Goal: Communication & Community: Answer question/provide support

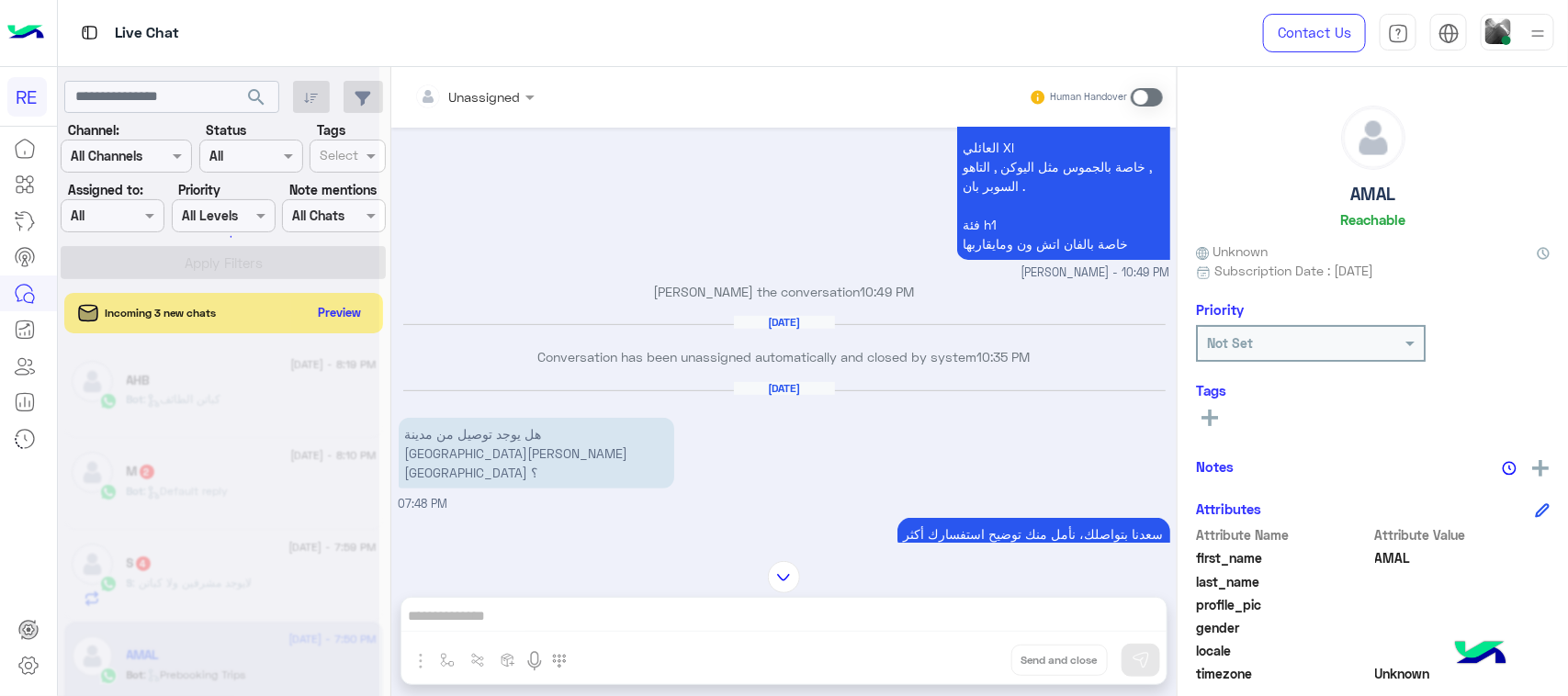
scroll to position [107, 0]
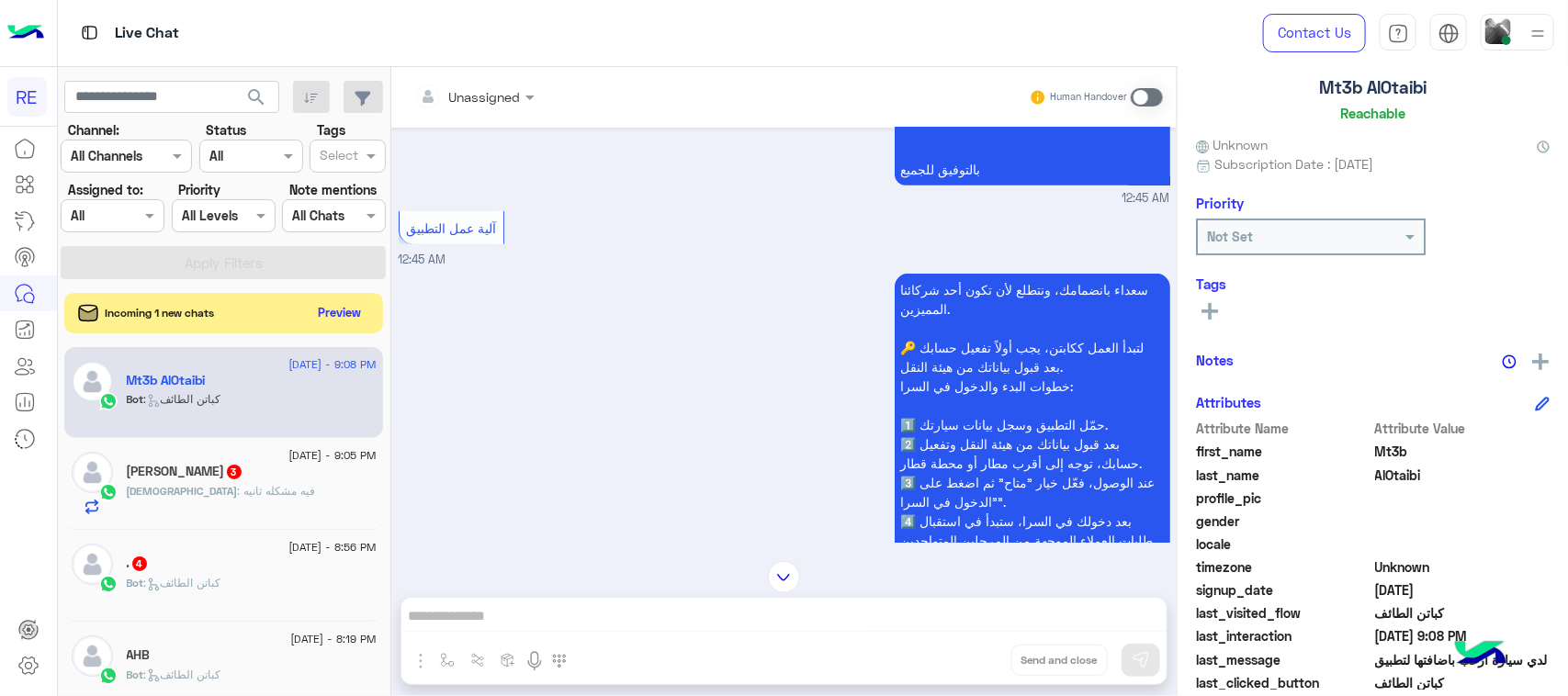
scroll to position [2623, 0]
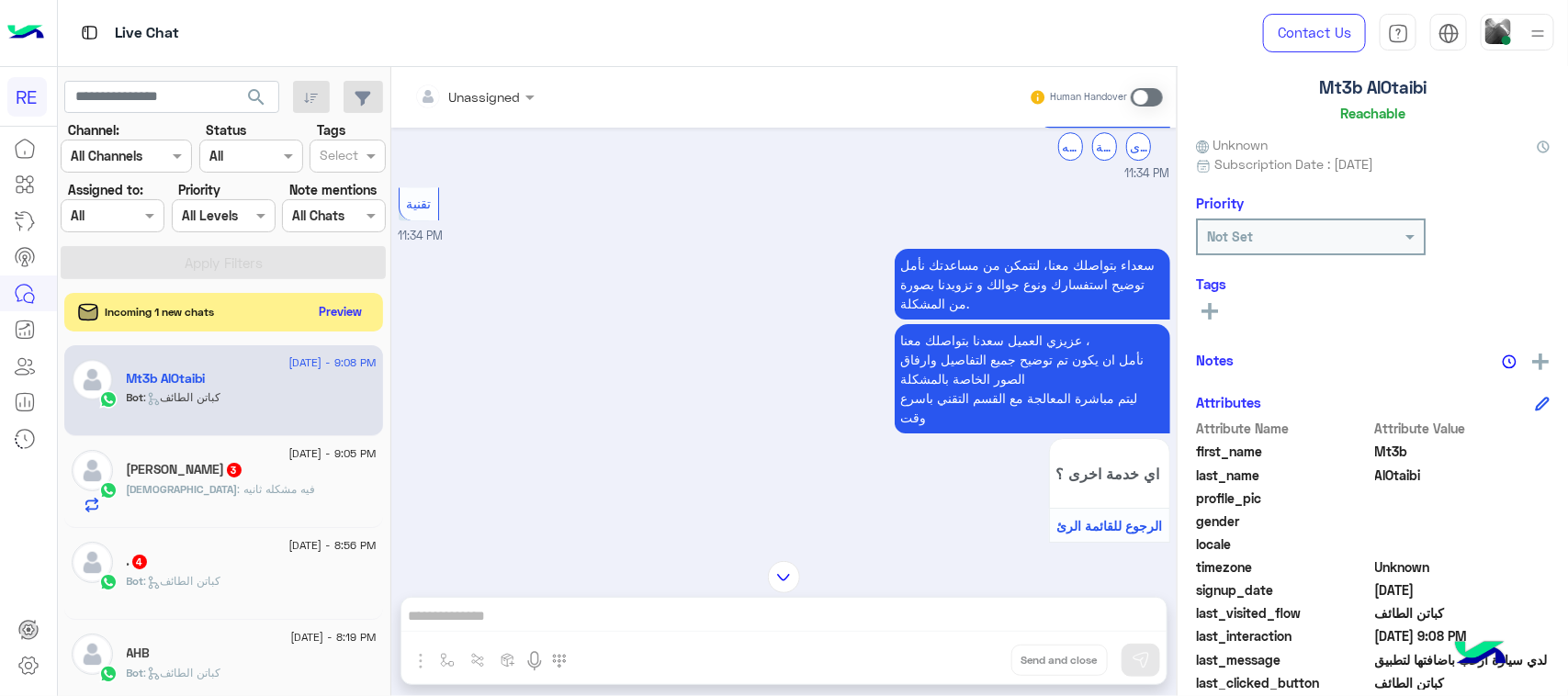
click at [336, 317] on button "Preview" at bounding box center [341, 311] width 57 height 25
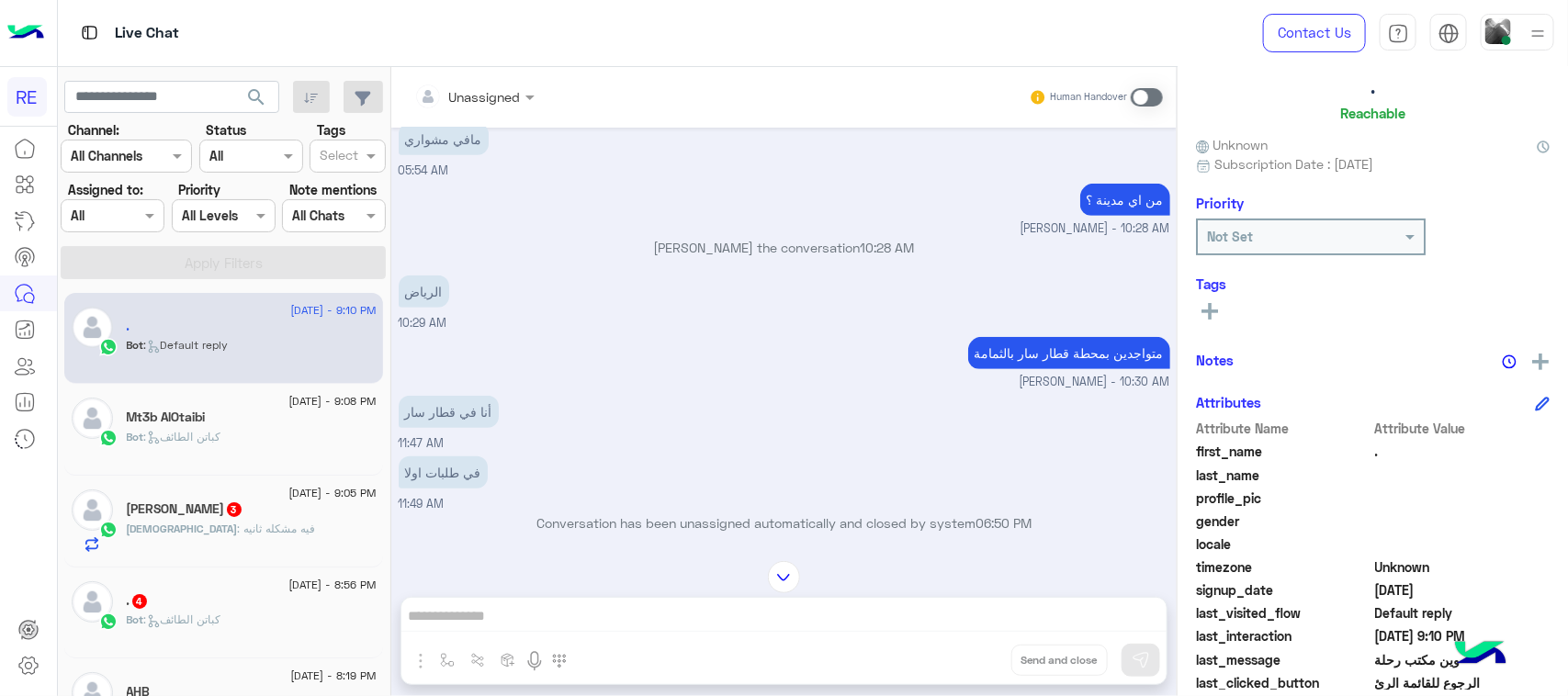
scroll to position [529, 0]
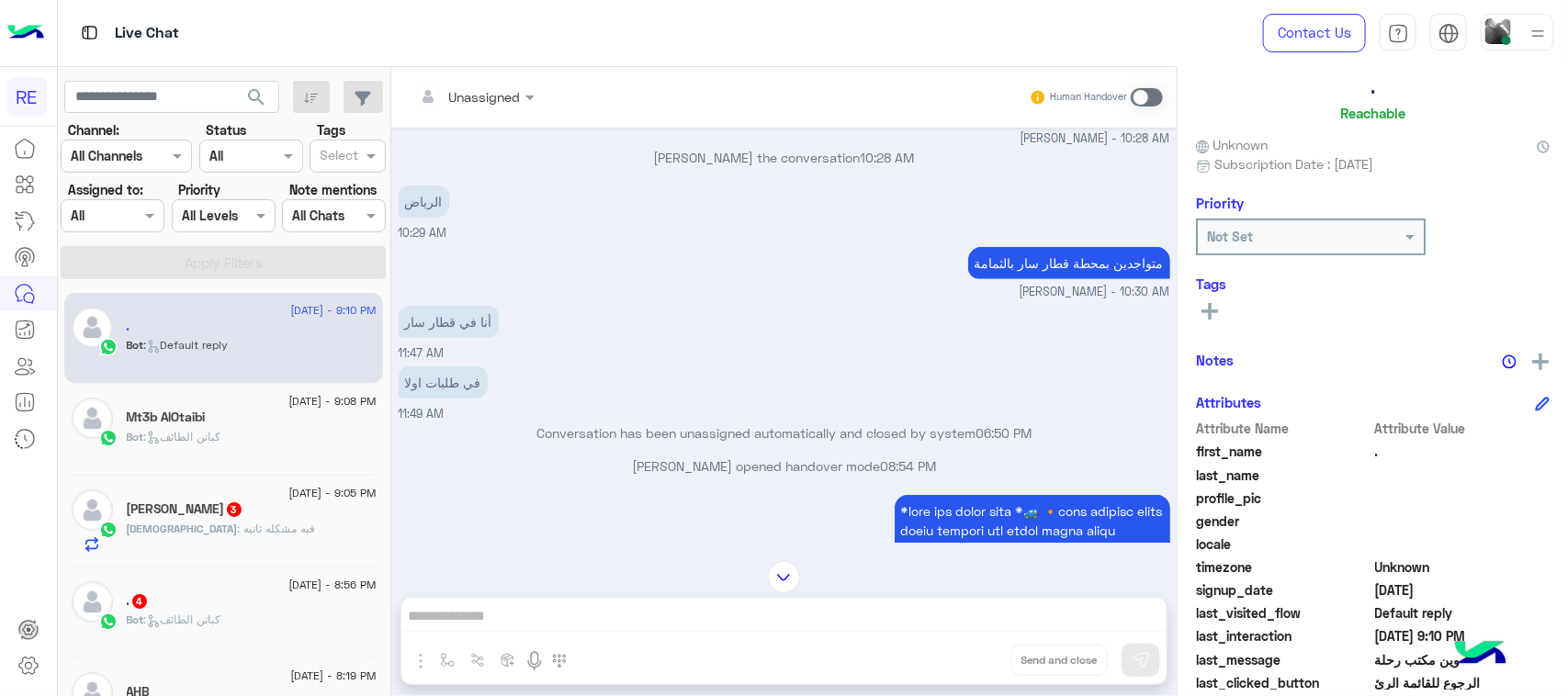
drag, startPoint x: 729, startPoint y: 612, endPoint x: 882, endPoint y: 228, distance: 413.4
click at [729, 613] on div "Unassigned Human Handover Sep 12, 2025 تفعيل حساب 06:46 PM كباتن الطائف 06:47 P…" at bounding box center [783, 385] width 785 height 637
click at [1158, 95] on span at bounding box center [1146, 97] width 33 height 19
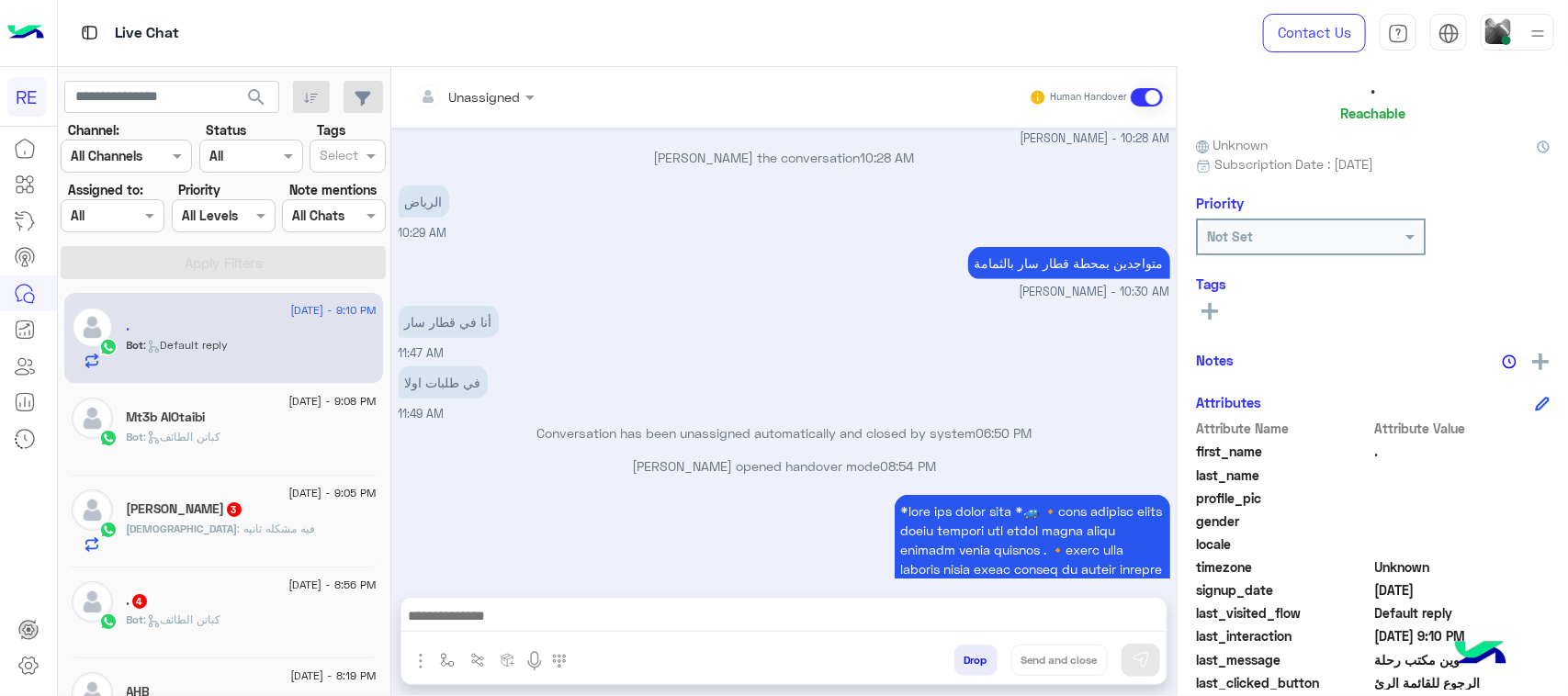
scroll to position [1366, 0]
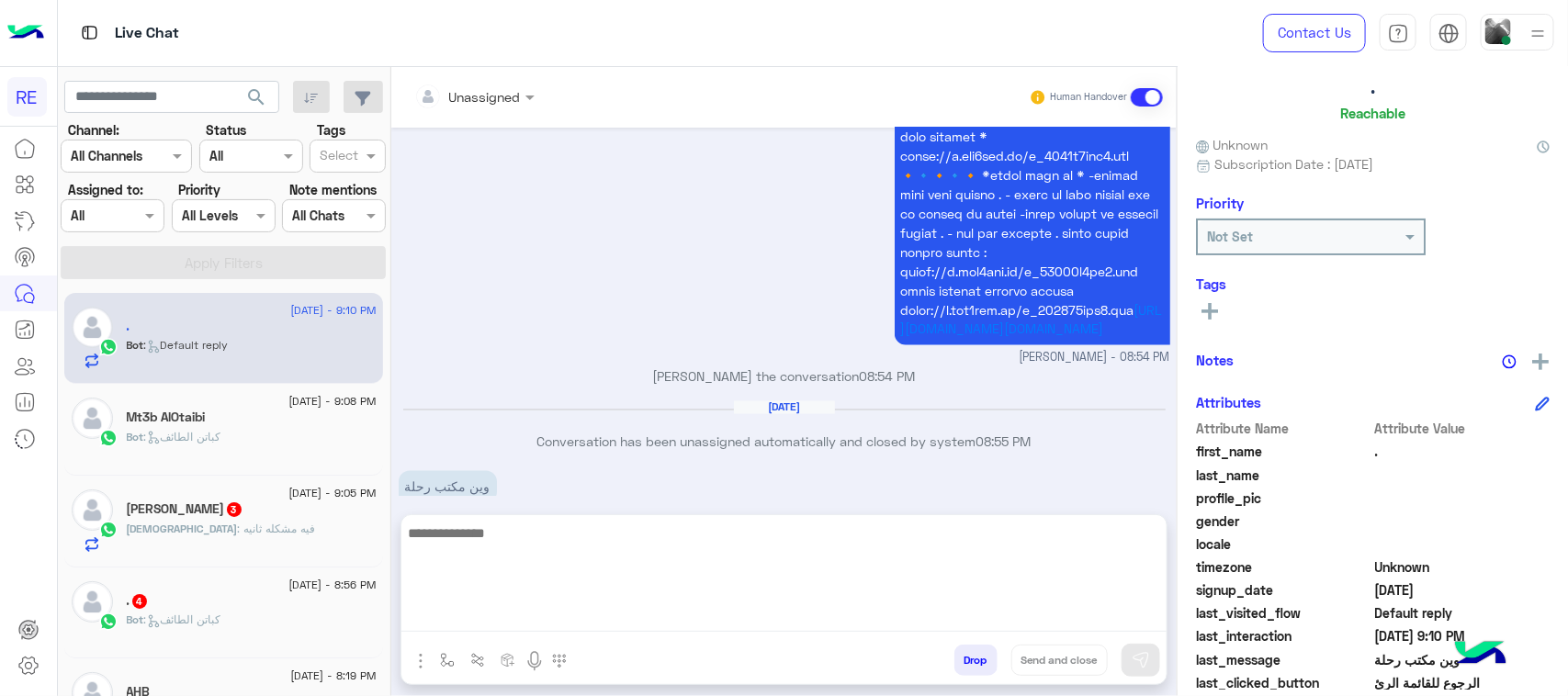
click at [704, 616] on textarea at bounding box center [783, 577] width 765 height 111
type textarea "**********"
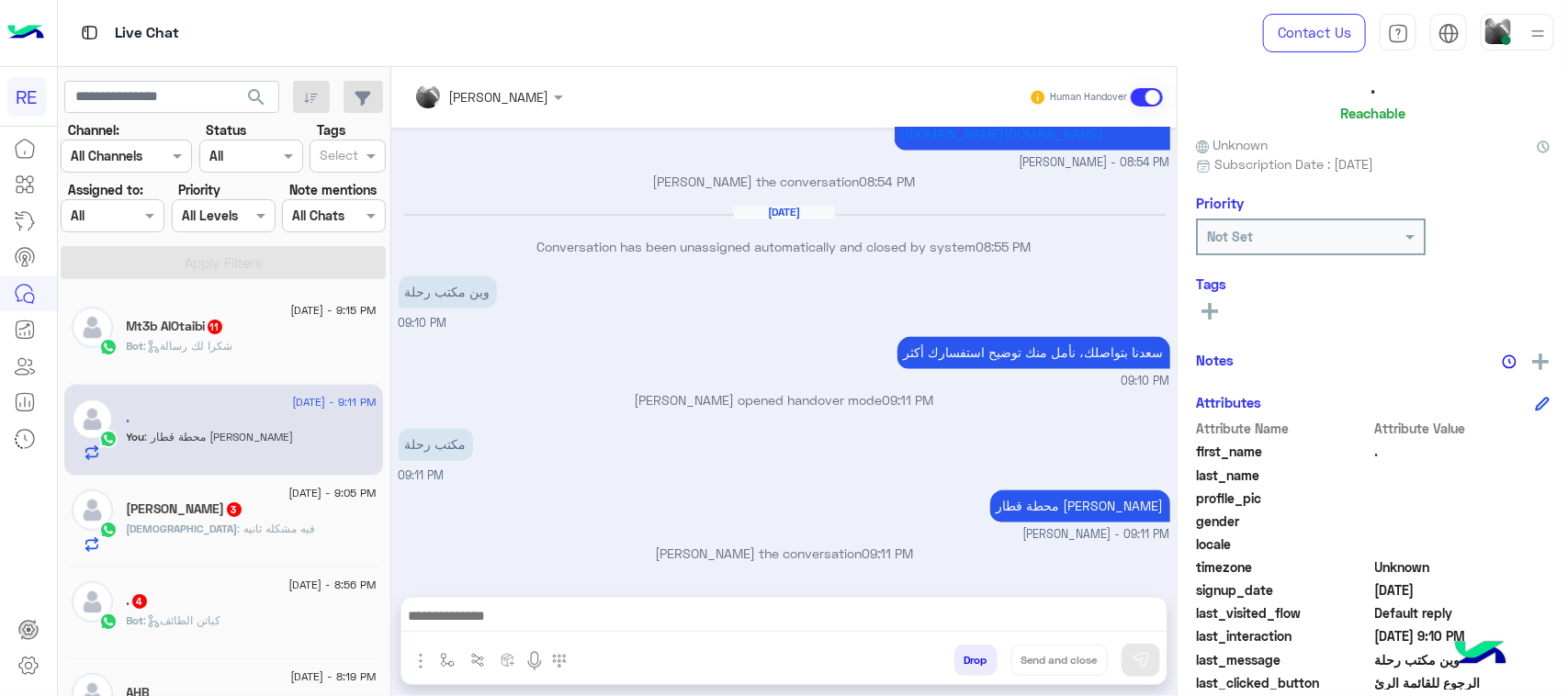
scroll to position [0, 0]
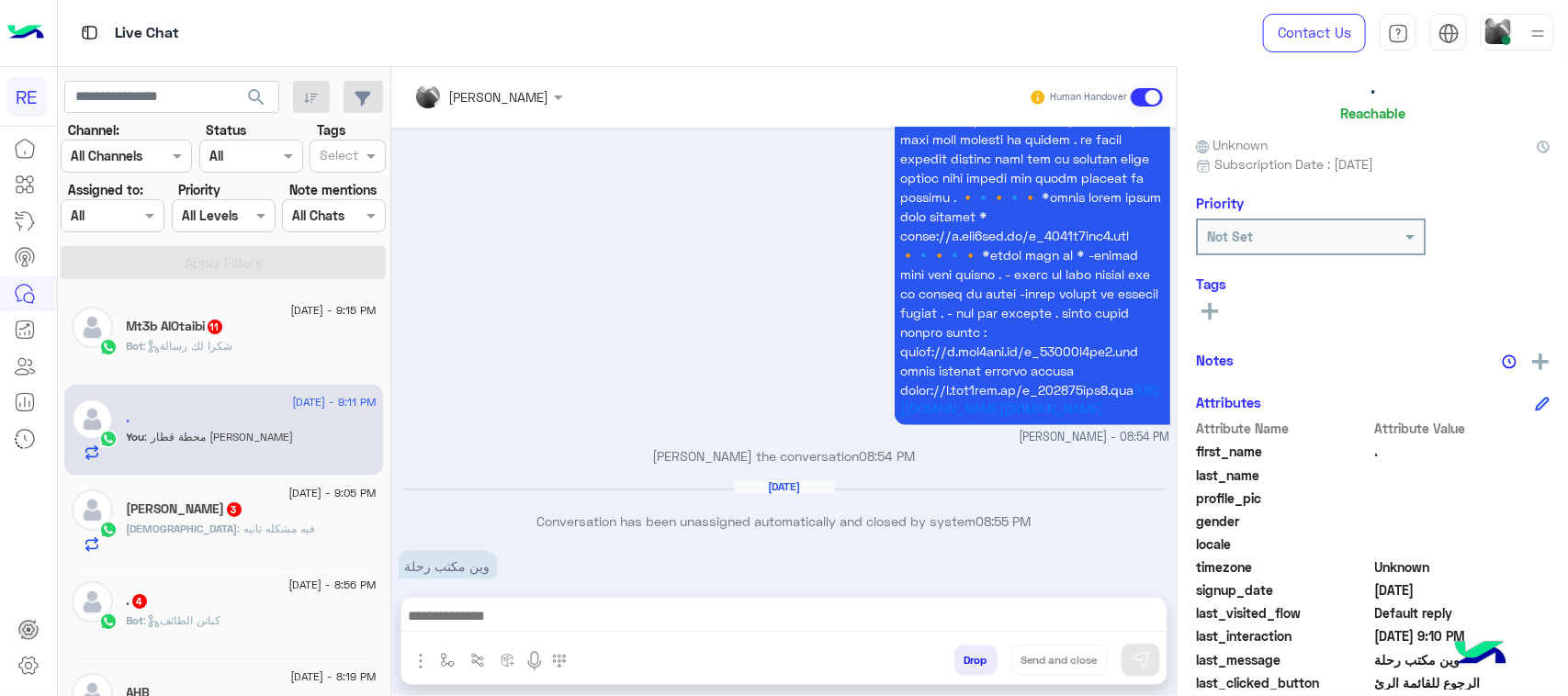
click at [241, 336] on div "Mt3b AlOtaibi 11" at bounding box center [251, 329] width 250 height 20
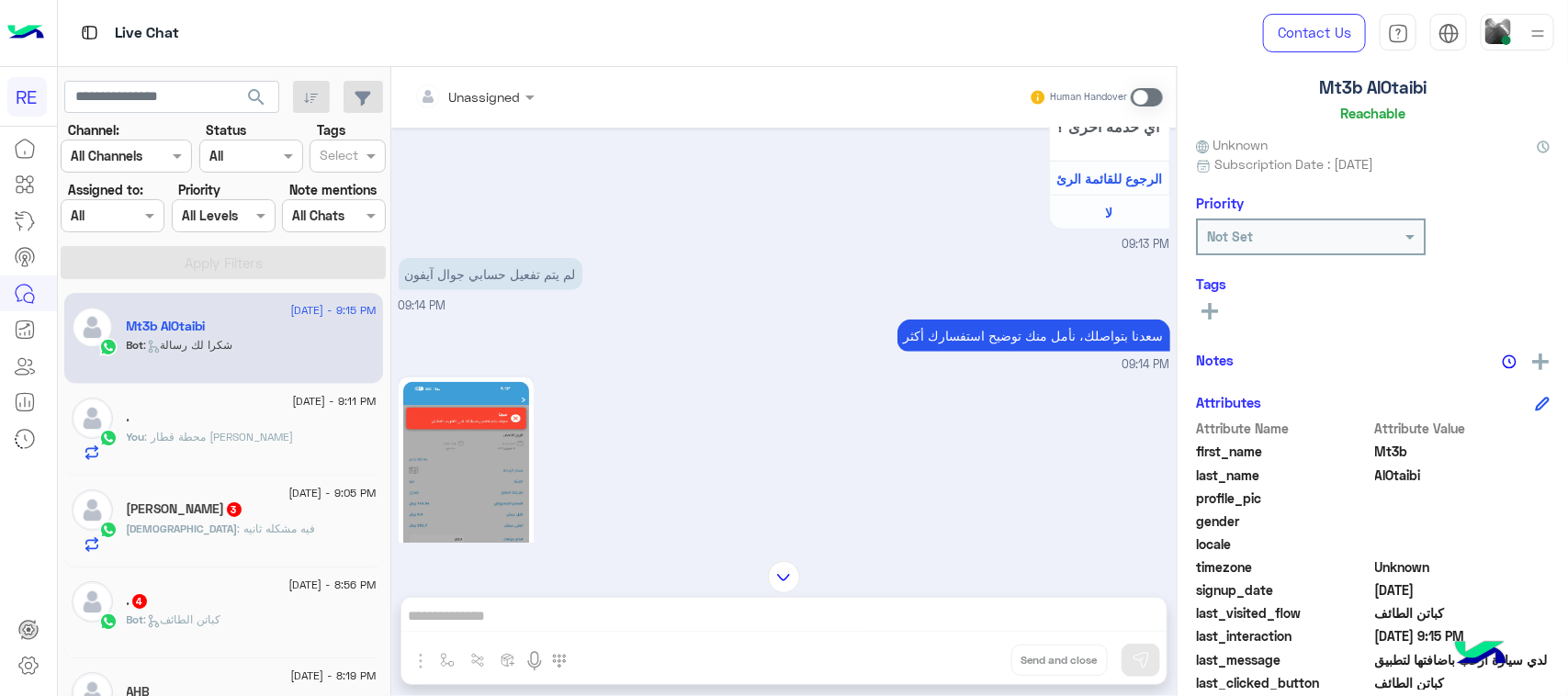
scroll to position [606, 0]
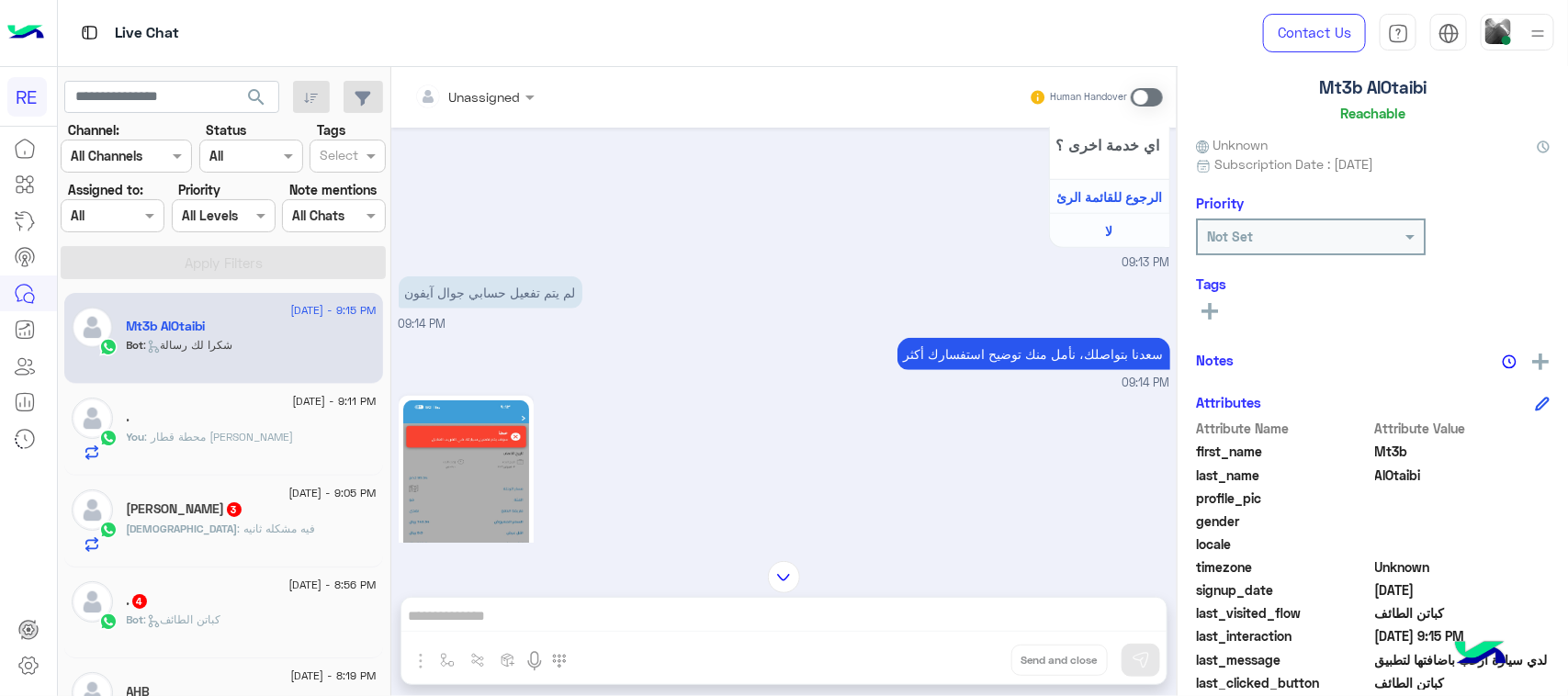
click at [515, 275] on div "لم يتم تفعيل حسابي جوال آيفون" at bounding box center [491, 292] width 184 height 41
click at [755, 603] on div "Unassigned Human Handover Sep 14, 2025 مرحباً بك Mt3b، نأسف لمروركم بهذا، برجاء…" at bounding box center [783, 385] width 785 height 637
click at [1140, 103] on span at bounding box center [1146, 97] width 33 height 19
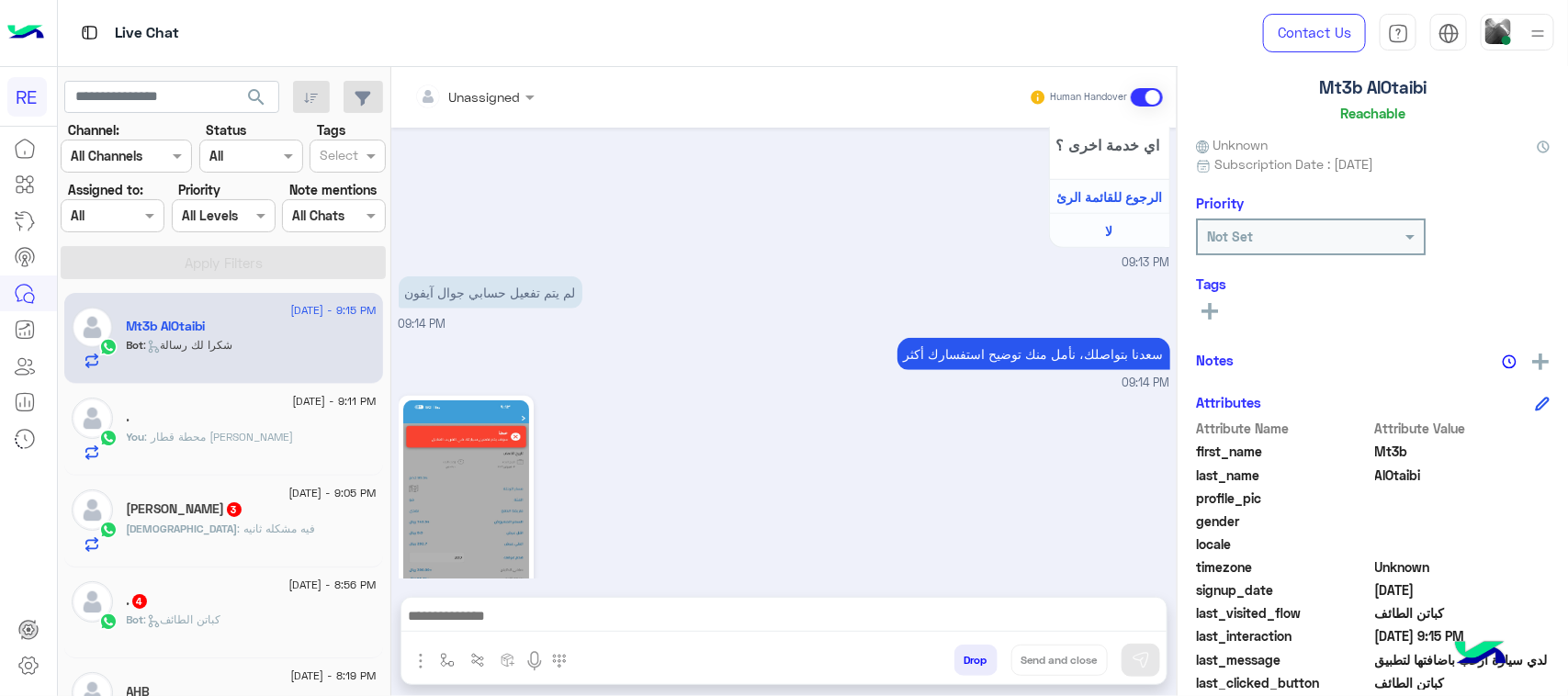
scroll to position [2934, 0]
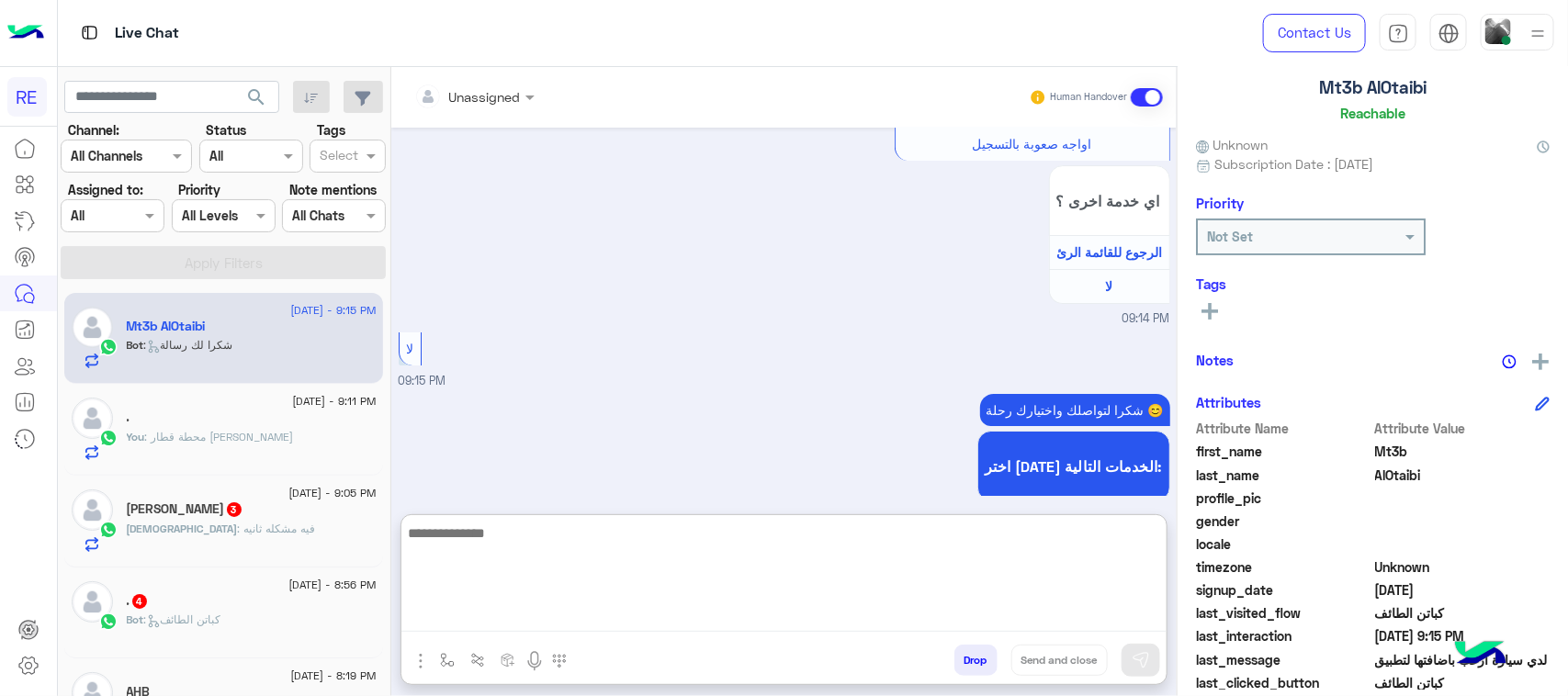
click at [1031, 616] on textarea at bounding box center [783, 577] width 765 height 111
paste textarea "**********"
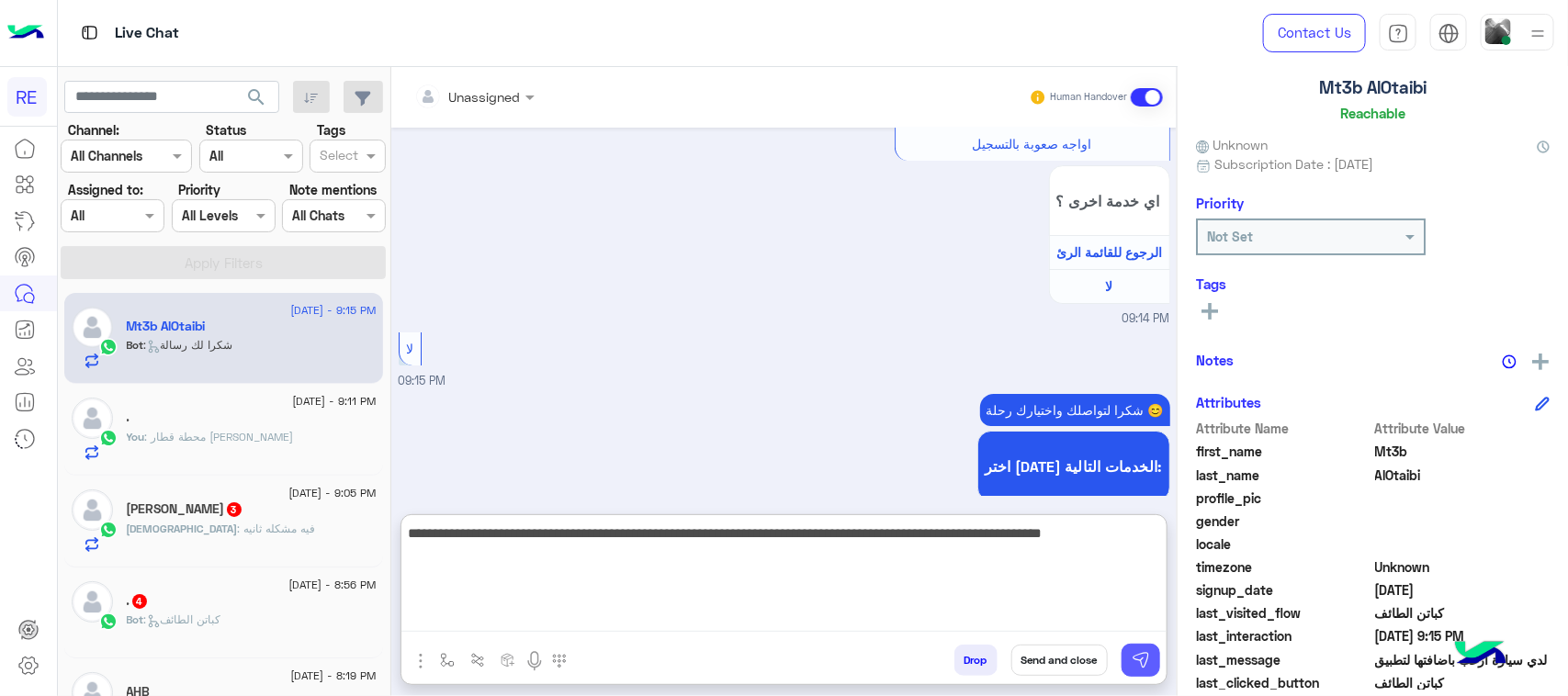
type textarea "**********"
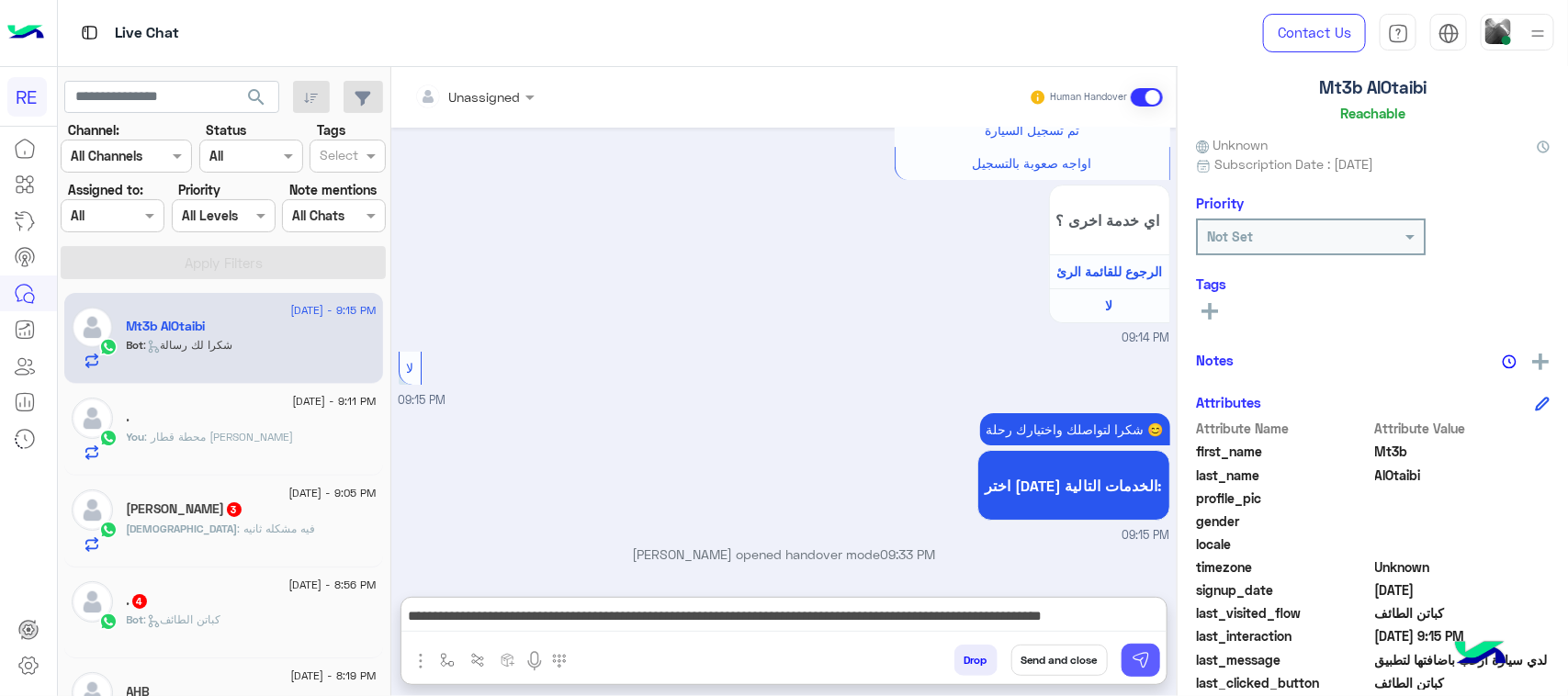
click at [1148, 659] on img at bounding box center [1140, 659] width 19 height 19
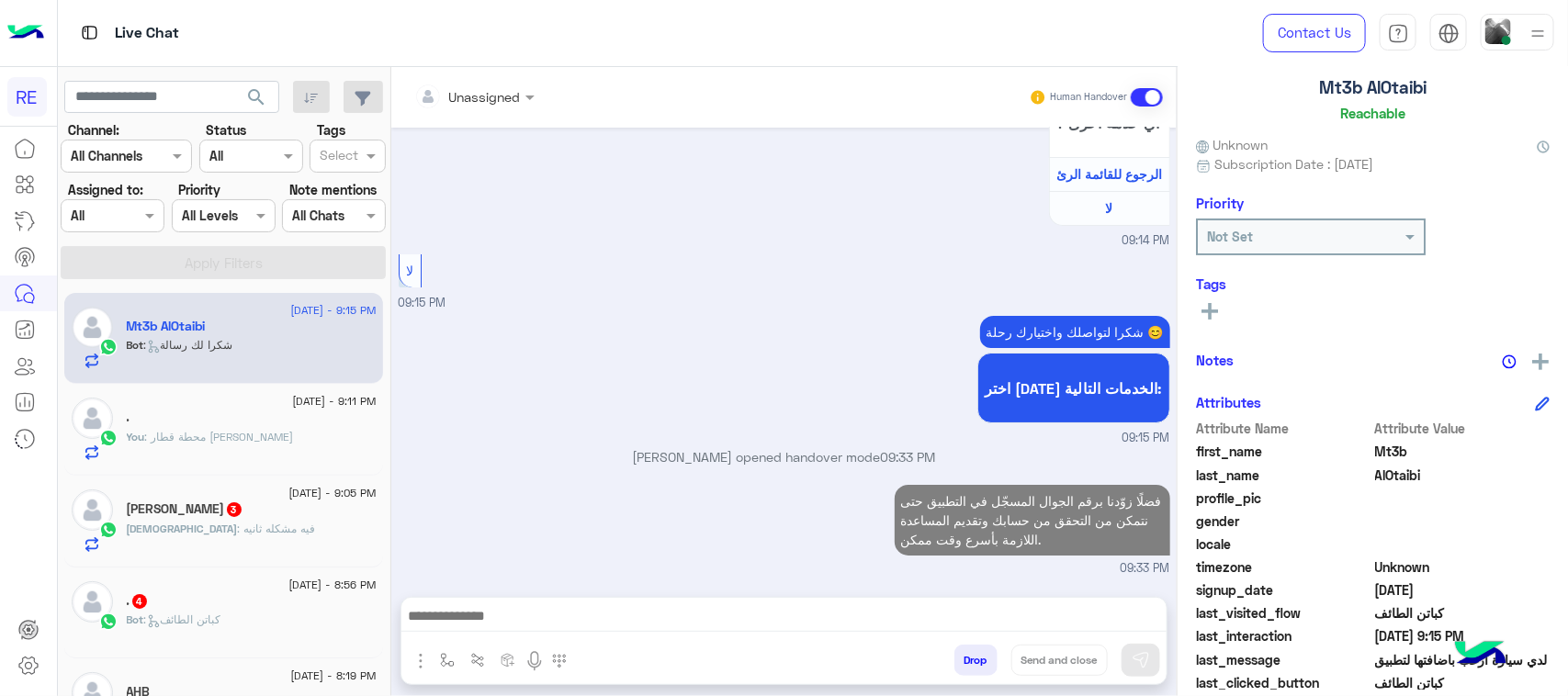
scroll to position [3065, 0]
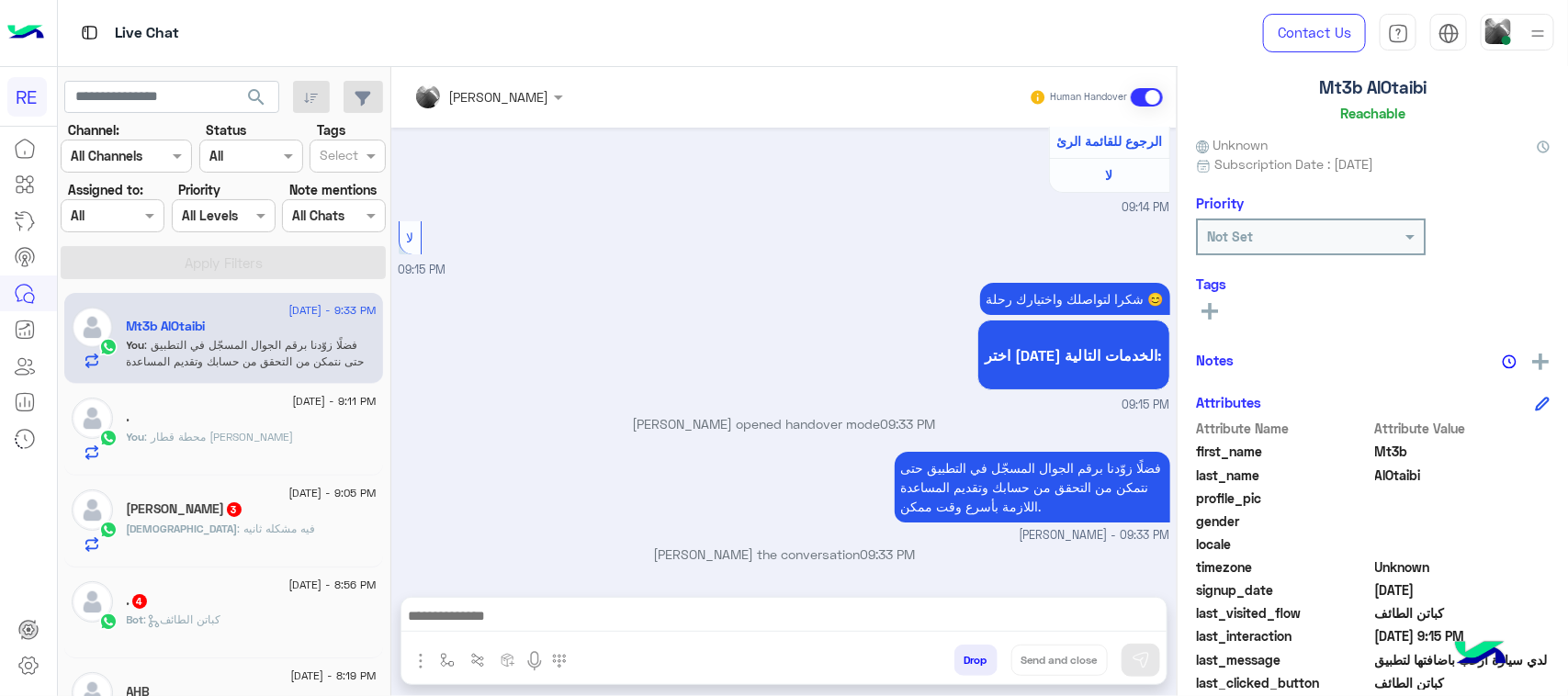
click at [276, 531] on div "الله : فيه مشكله ثانيه" at bounding box center [251, 536] width 250 height 33
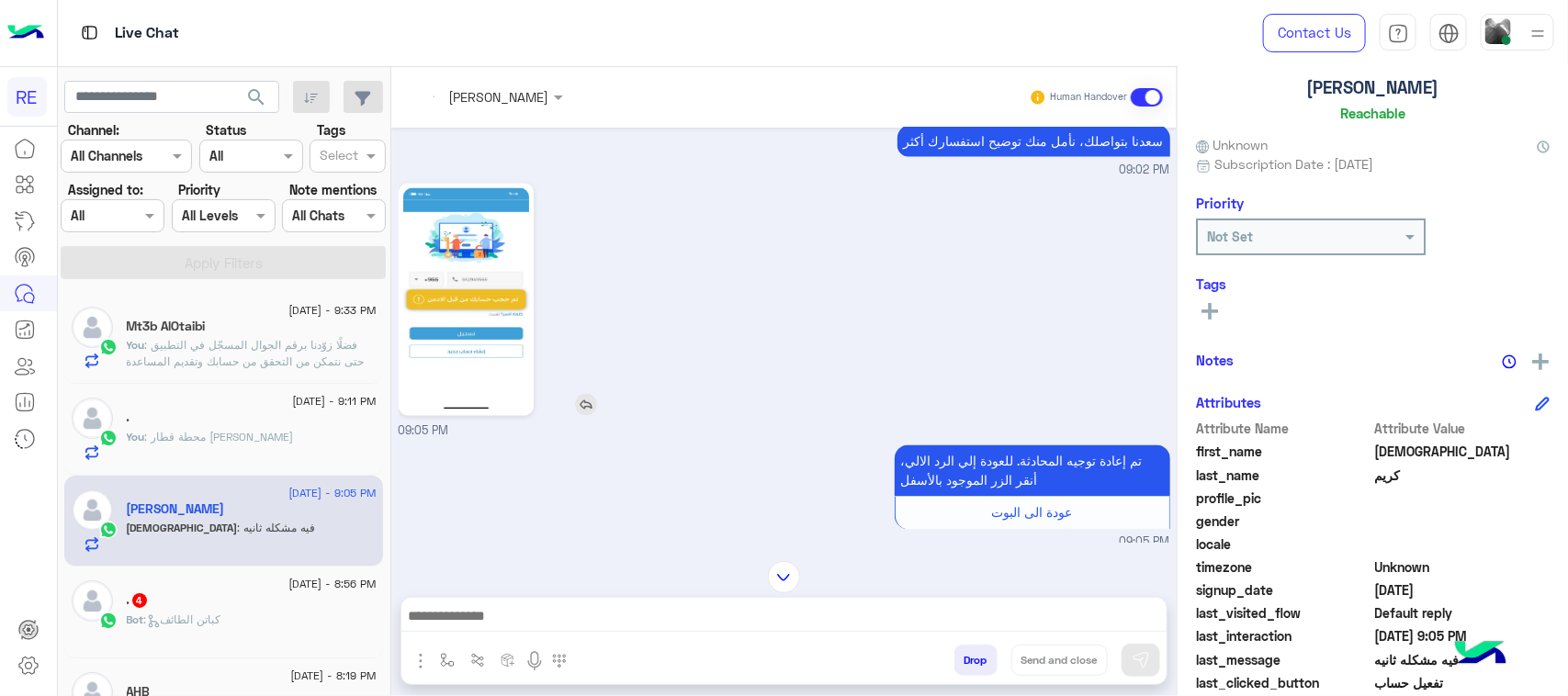
scroll to position [1357, 0]
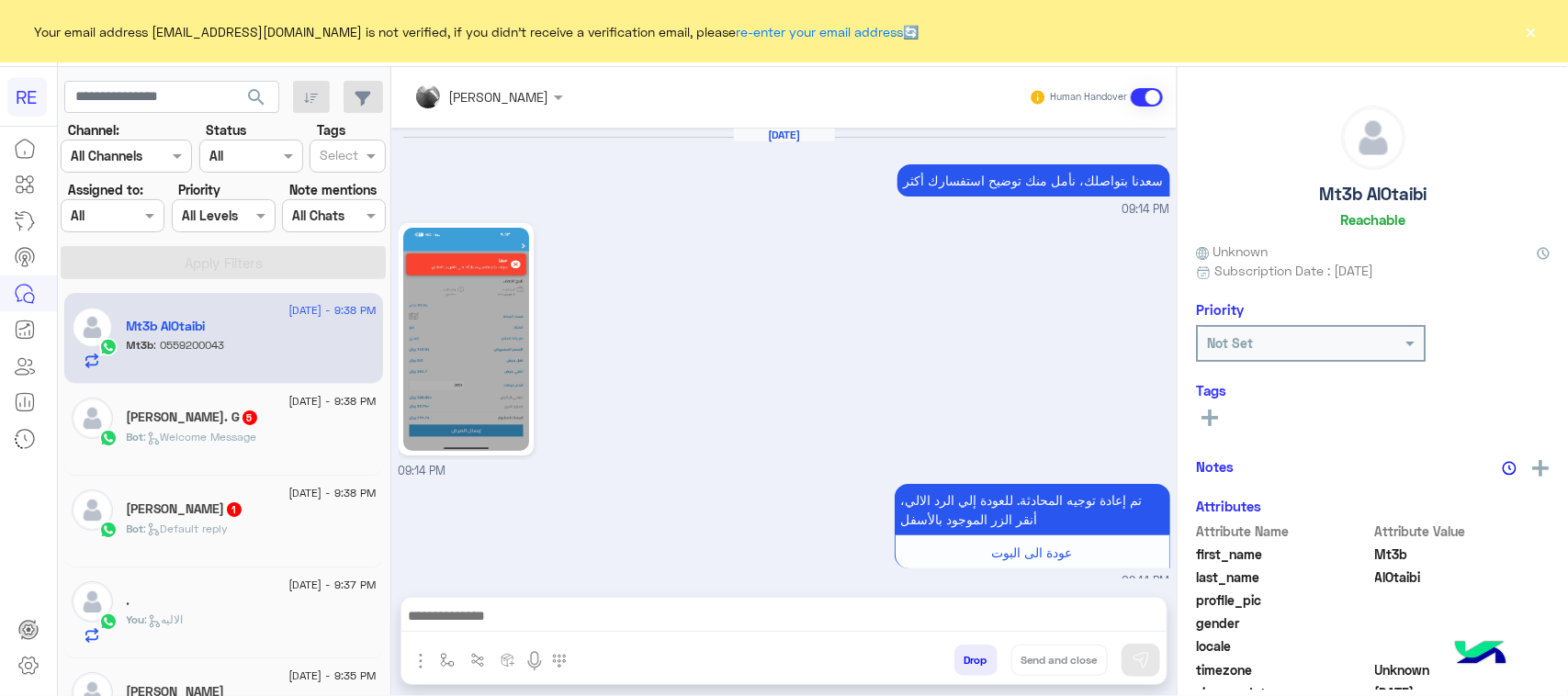
scroll to position [2346, 0]
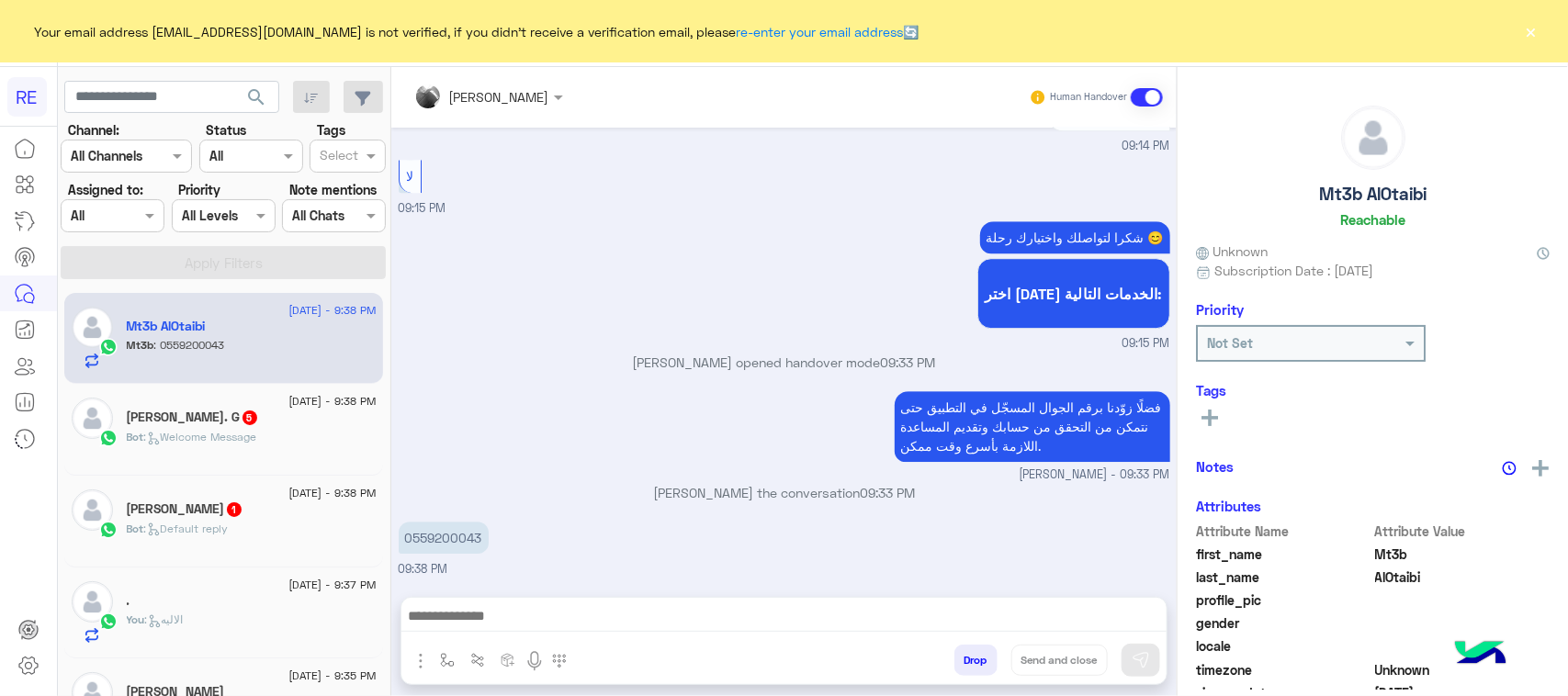
click at [289, 443] on div "Bot : Welcome Message" at bounding box center [251, 444] width 250 height 33
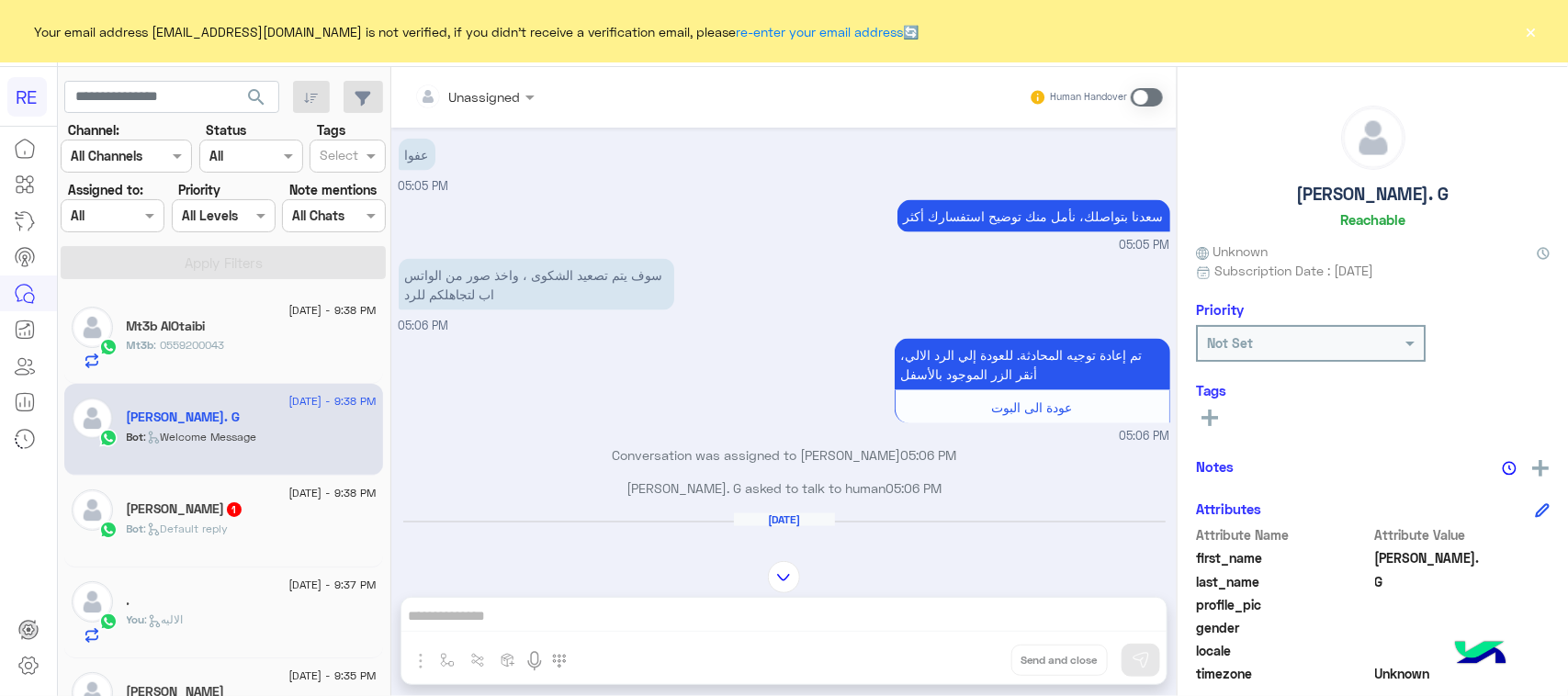
scroll to position [1122, 0]
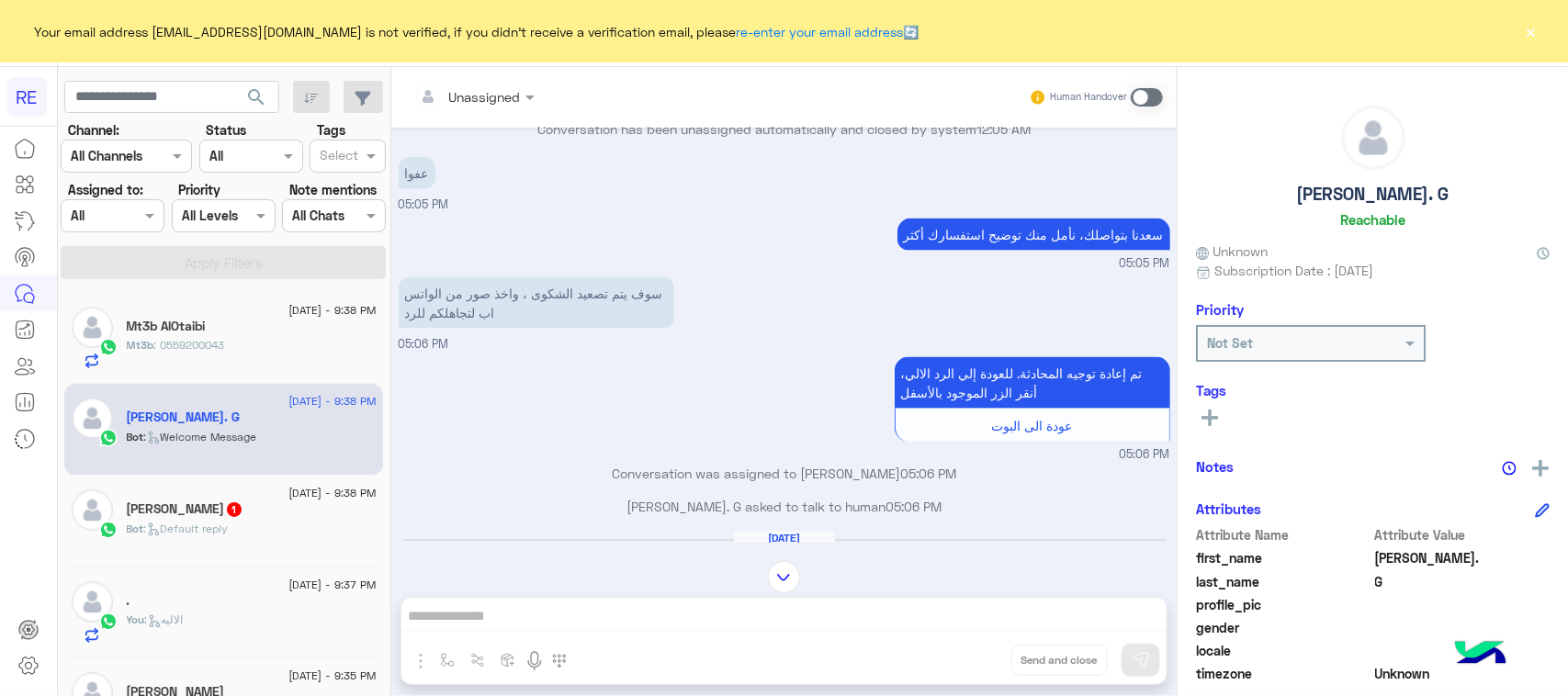
click at [218, 537] on p "Bot : Default reply" at bounding box center [177, 528] width 102 height 17
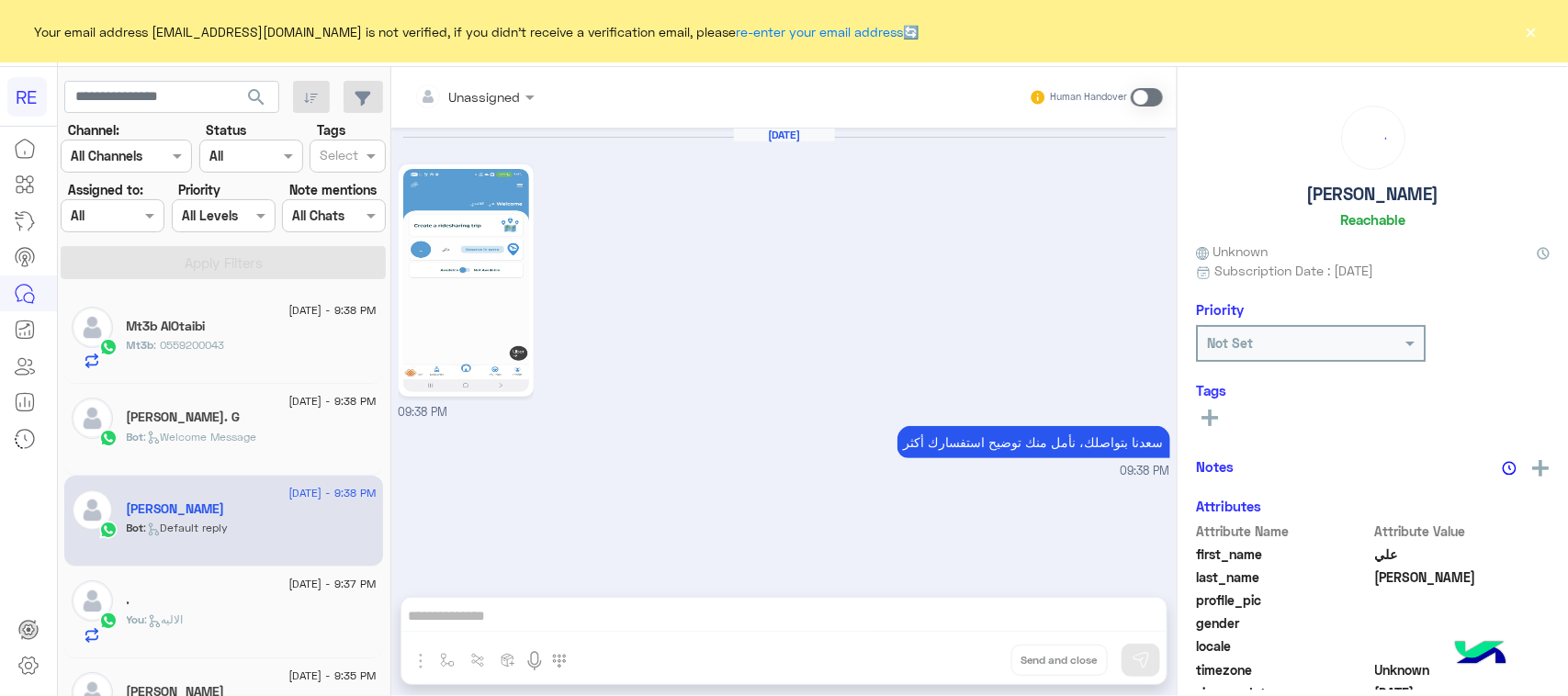
click at [499, 318] on img at bounding box center [465, 280] width 125 height 223
click at [489, 347] on img at bounding box center [465, 280] width 125 height 223
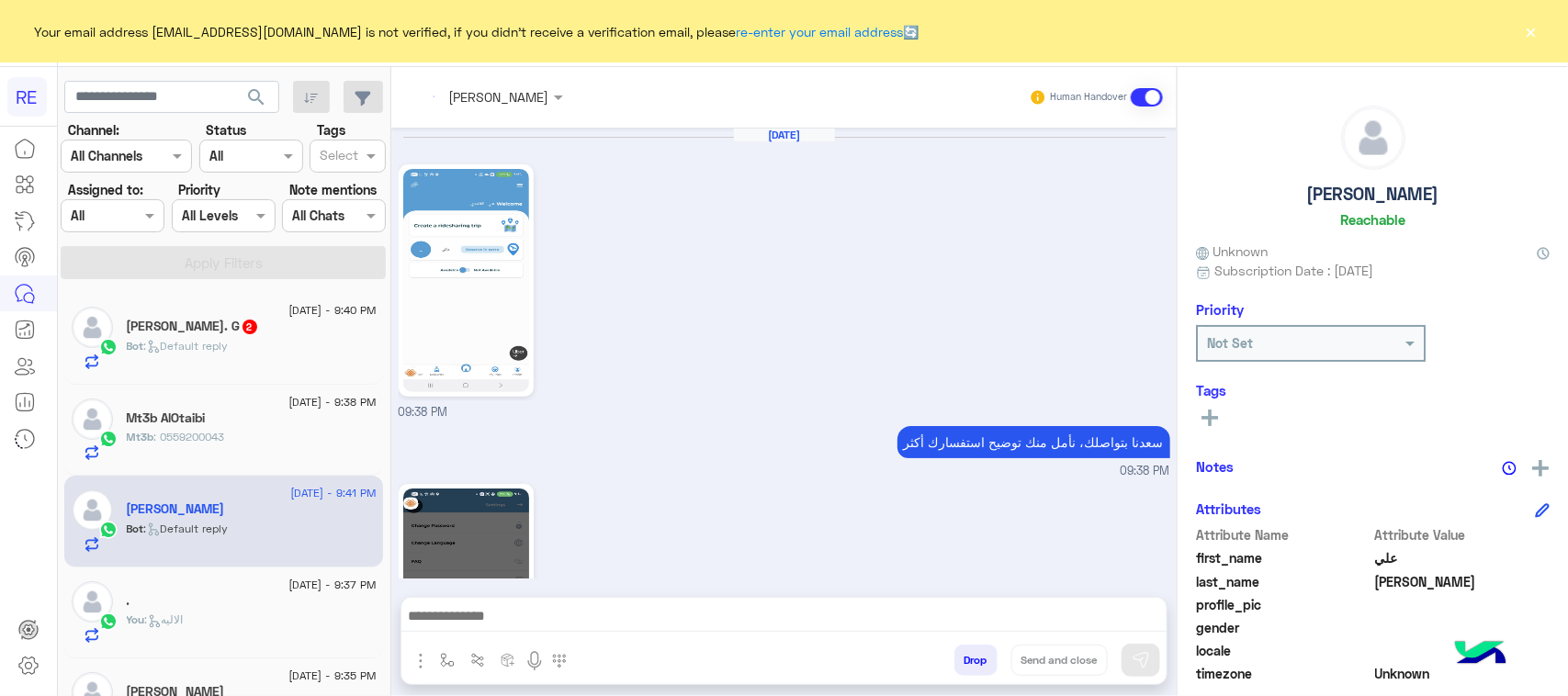
scroll to position [340, 0]
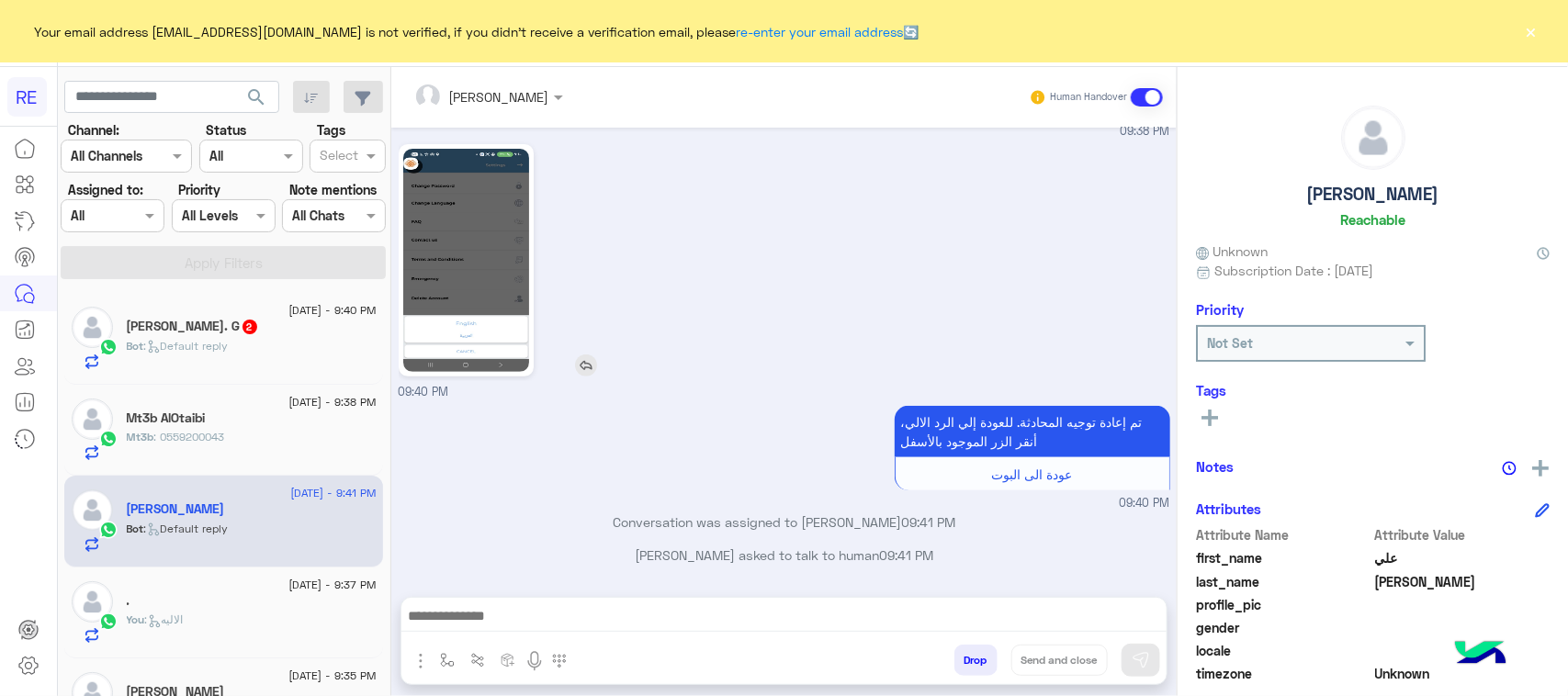
click at [475, 278] on img at bounding box center [465, 261] width 125 height 223
click at [424, 663] on img "button" at bounding box center [421, 660] width 22 height 22
click at [448, 615] on span "Images" at bounding box center [462, 620] width 46 height 21
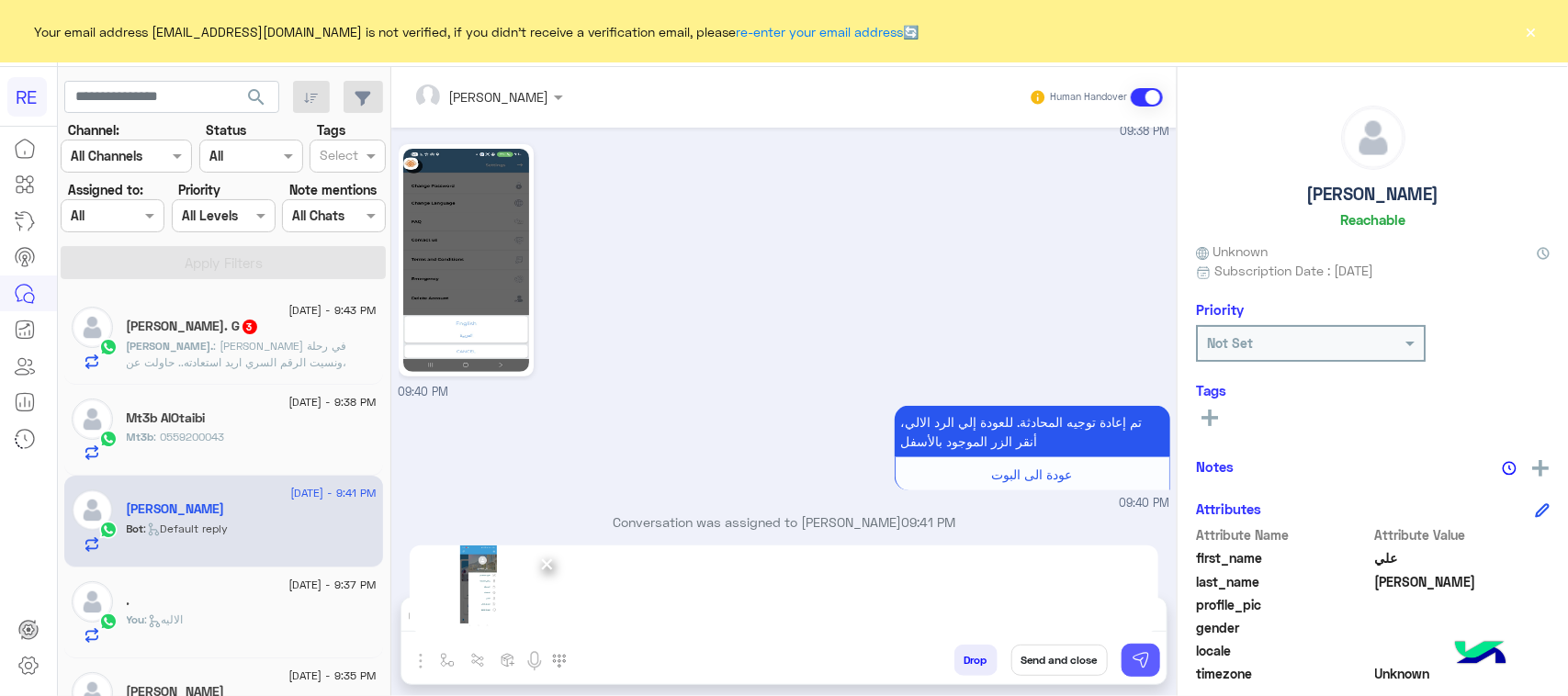
click at [1140, 665] on img at bounding box center [1140, 659] width 19 height 19
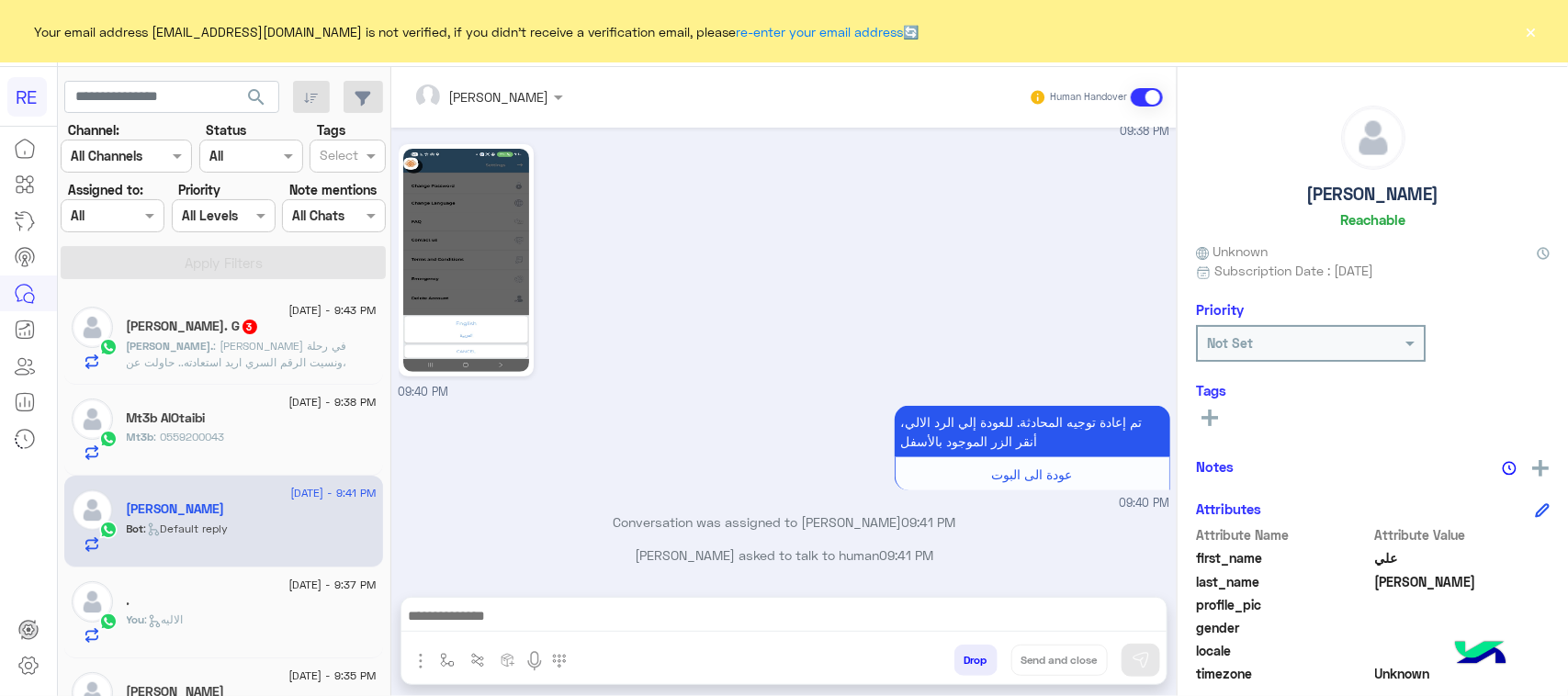
click at [421, 671] on img "button" at bounding box center [421, 660] width 22 height 22
click at [436, 622] on button "Images" at bounding box center [455, 620] width 91 height 37
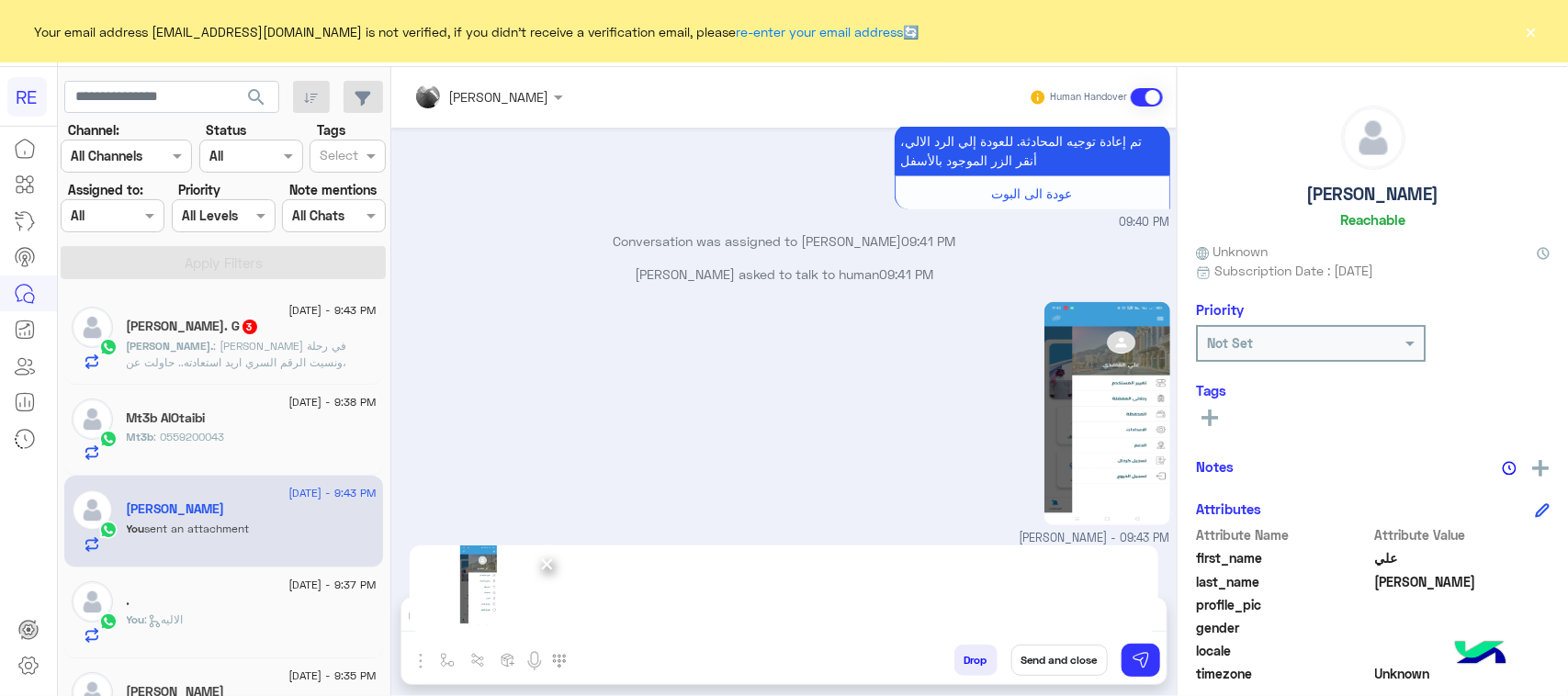
scroll to position [622, 0]
click at [548, 566] on span "×" at bounding box center [547, 564] width 18 height 41
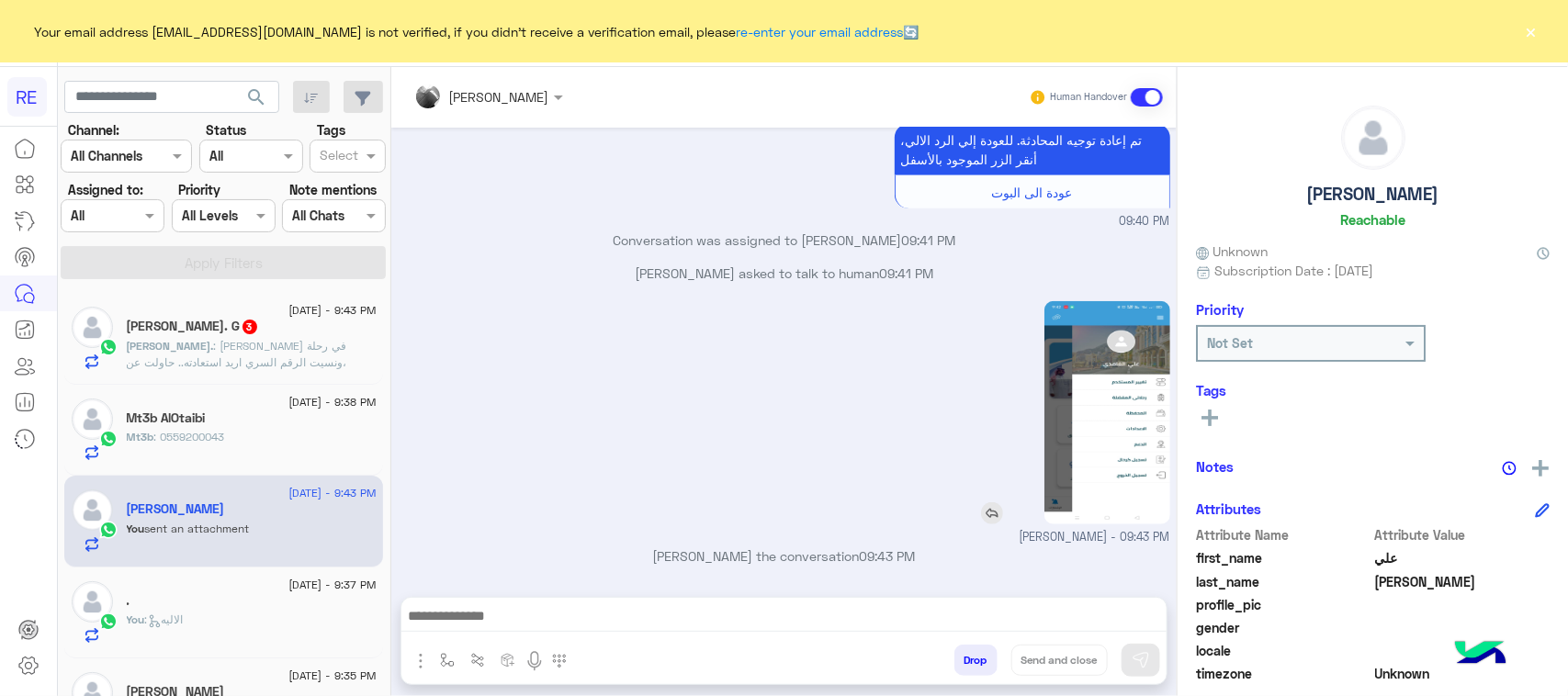
click at [1100, 447] on img at bounding box center [1106, 413] width 125 height 223
click at [407, 657] on div "Attachements Images" at bounding box center [490, 663] width 179 height 38
click at [416, 659] on img "button" at bounding box center [421, 660] width 22 height 22
click at [473, 581] on span "Attachements" at bounding box center [485, 583] width 92 height 21
click at [423, 662] on img "button" at bounding box center [421, 660] width 22 height 22
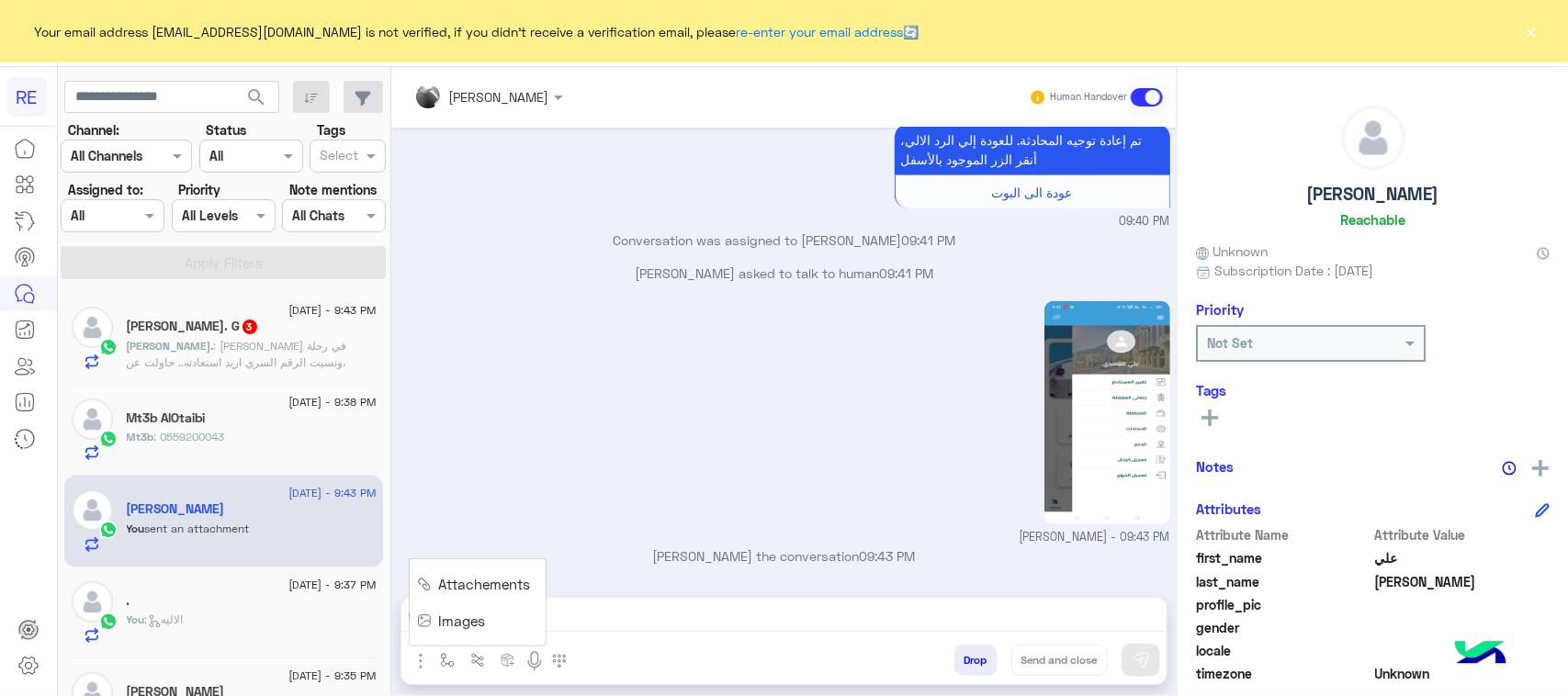
click at [466, 581] on span "Attachements" at bounding box center [485, 583] width 92 height 21
click at [455, 663] on button "button" at bounding box center [447, 659] width 31 height 31
click at [421, 673] on div "Attachements Images enter flow name" at bounding box center [490, 663] width 179 height 38
click at [423, 666] on img "button" at bounding box center [421, 660] width 22 height 22
click at [421, 580] on img at bounding box center [424, 583] width 15 height 21
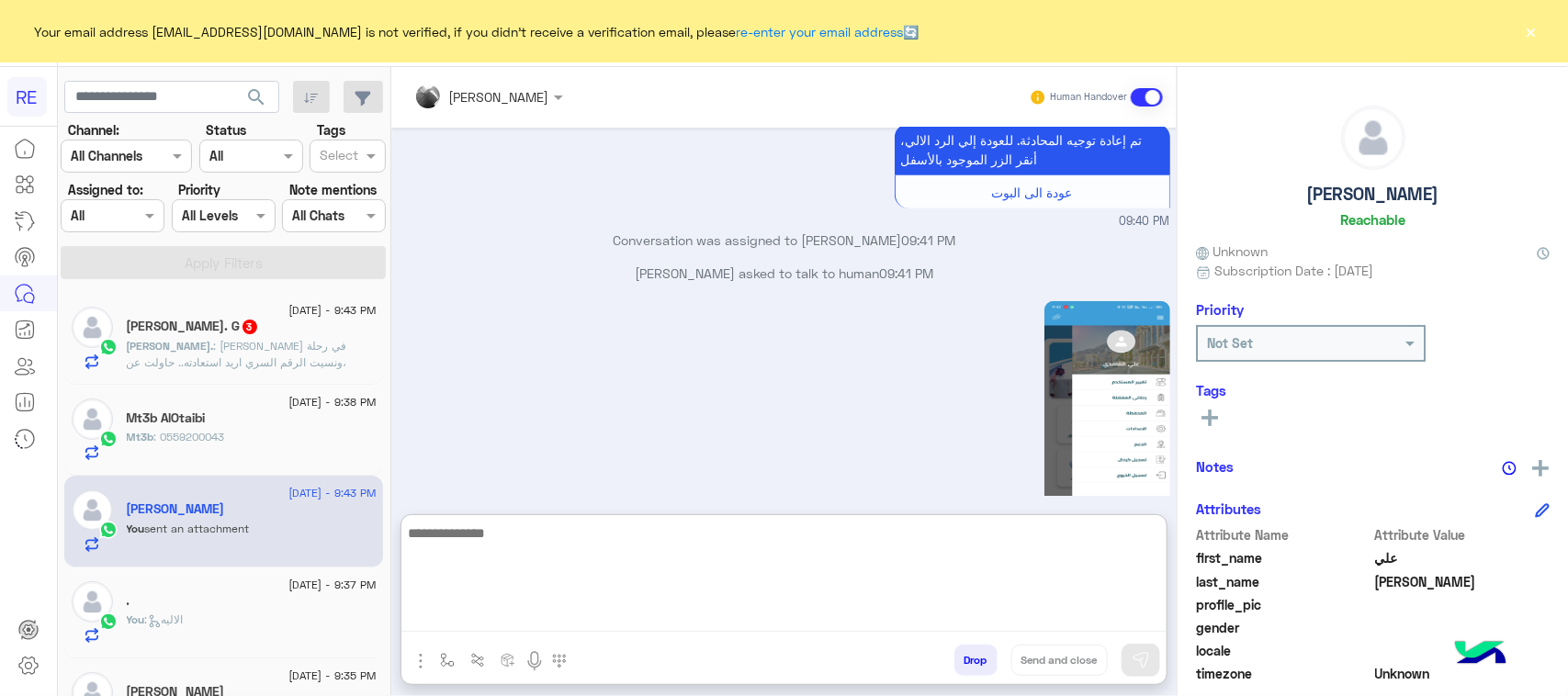
click at [487, 615] on textarea at bounding box center [783, 577] width 765 height 111
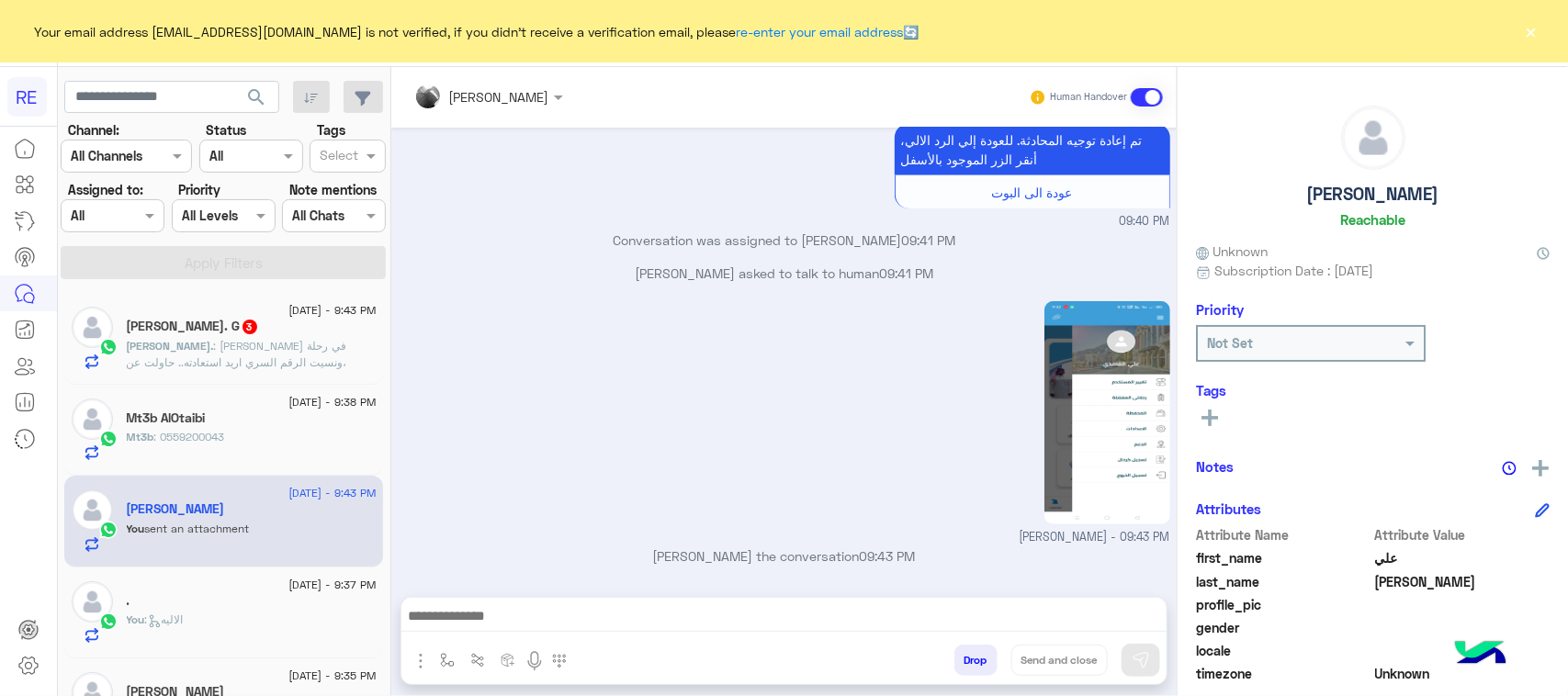
click at [208, 324] on h5 "Abdulrahman. G 3" at bounding box center [193, 327] width 132 height 16
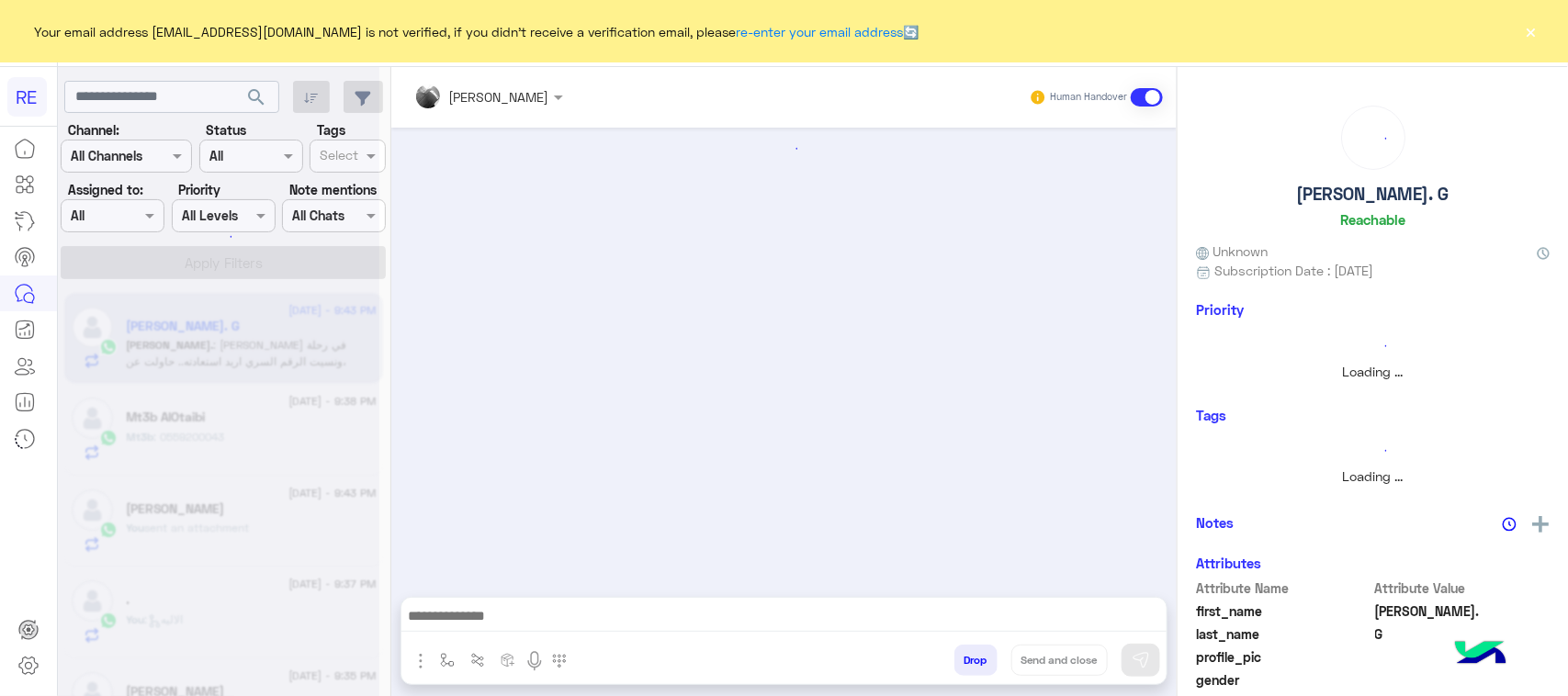
scroll to position [1999, 0]
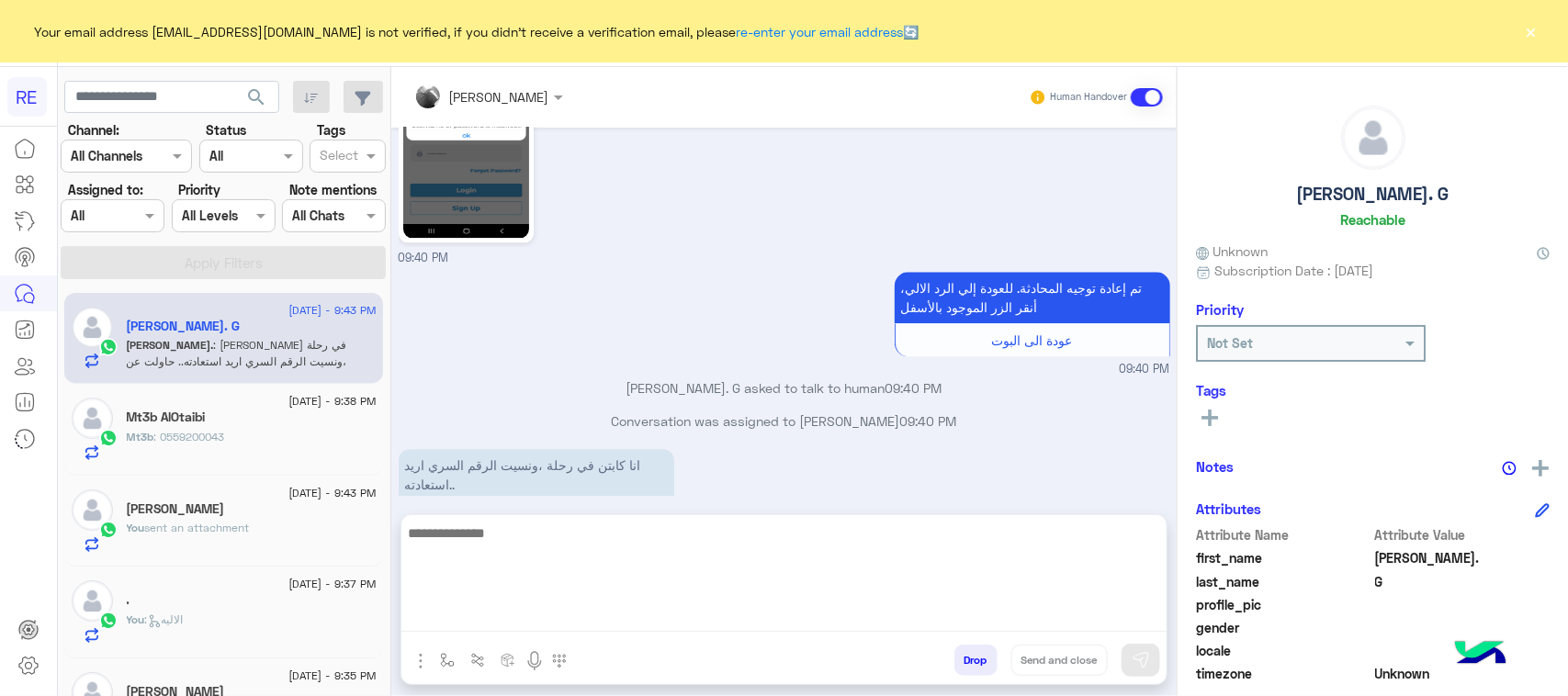
click at [508, 606] on textarea at bounding box center [783, 577] width 765 height 111
paste textarea "**********"
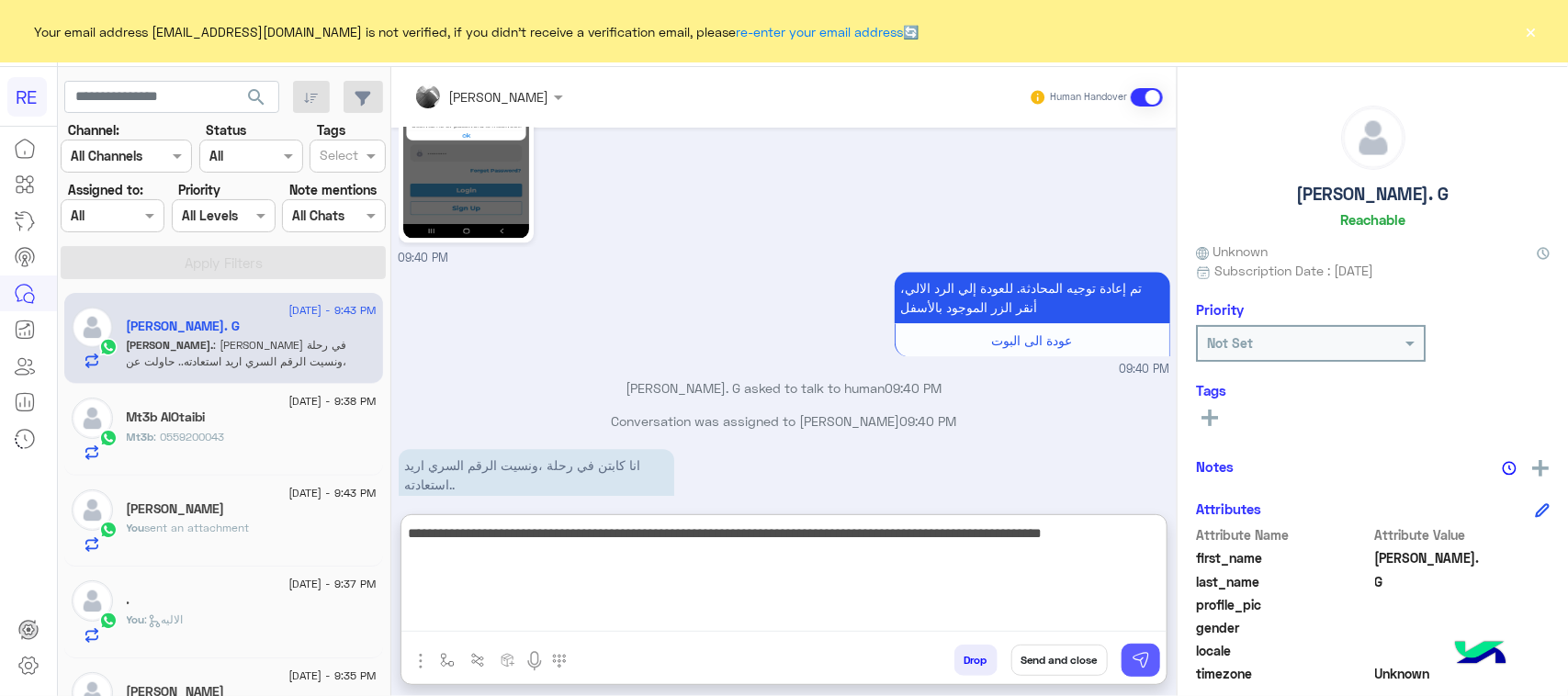
type textarea "**********"
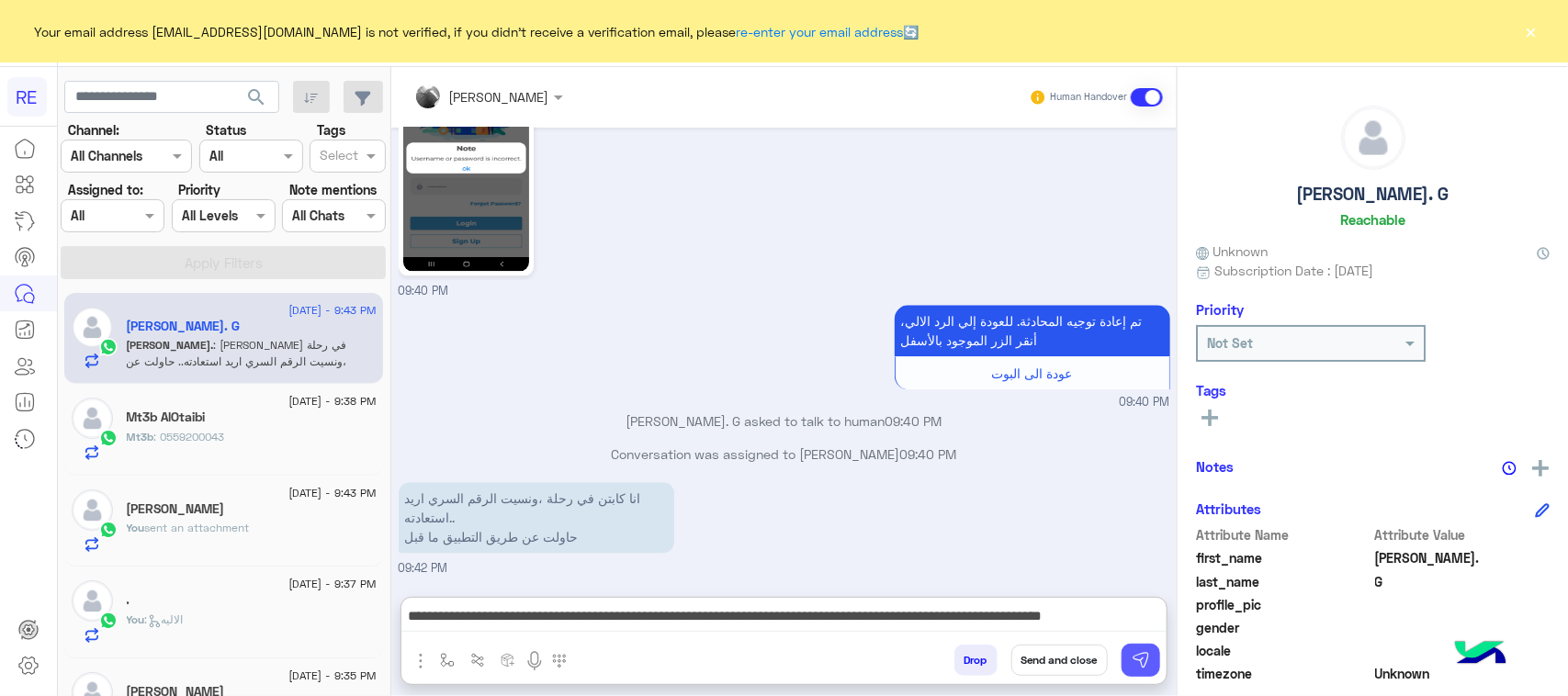
click at [1128, 662] on button at bounding box center [1140, 659] width 39 height 33
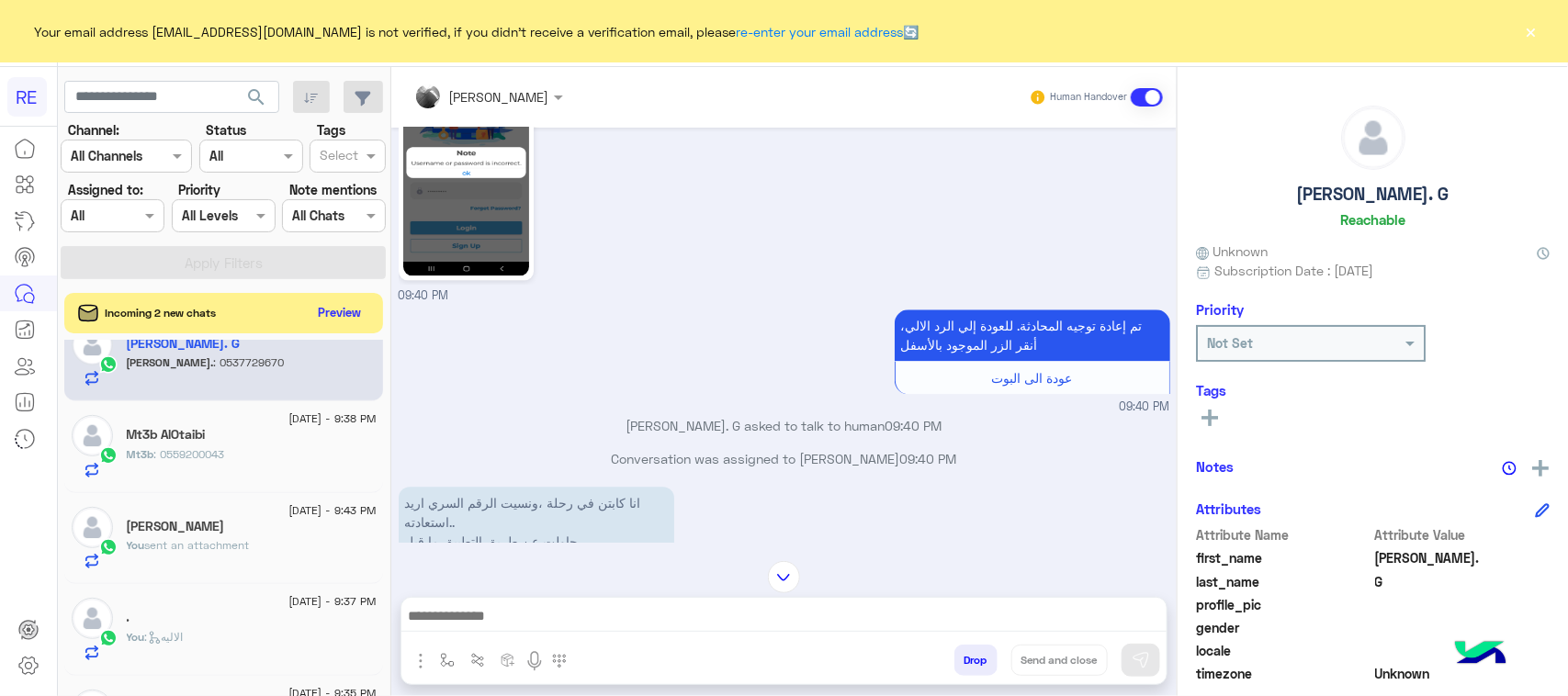
scroll to position [0, 0]
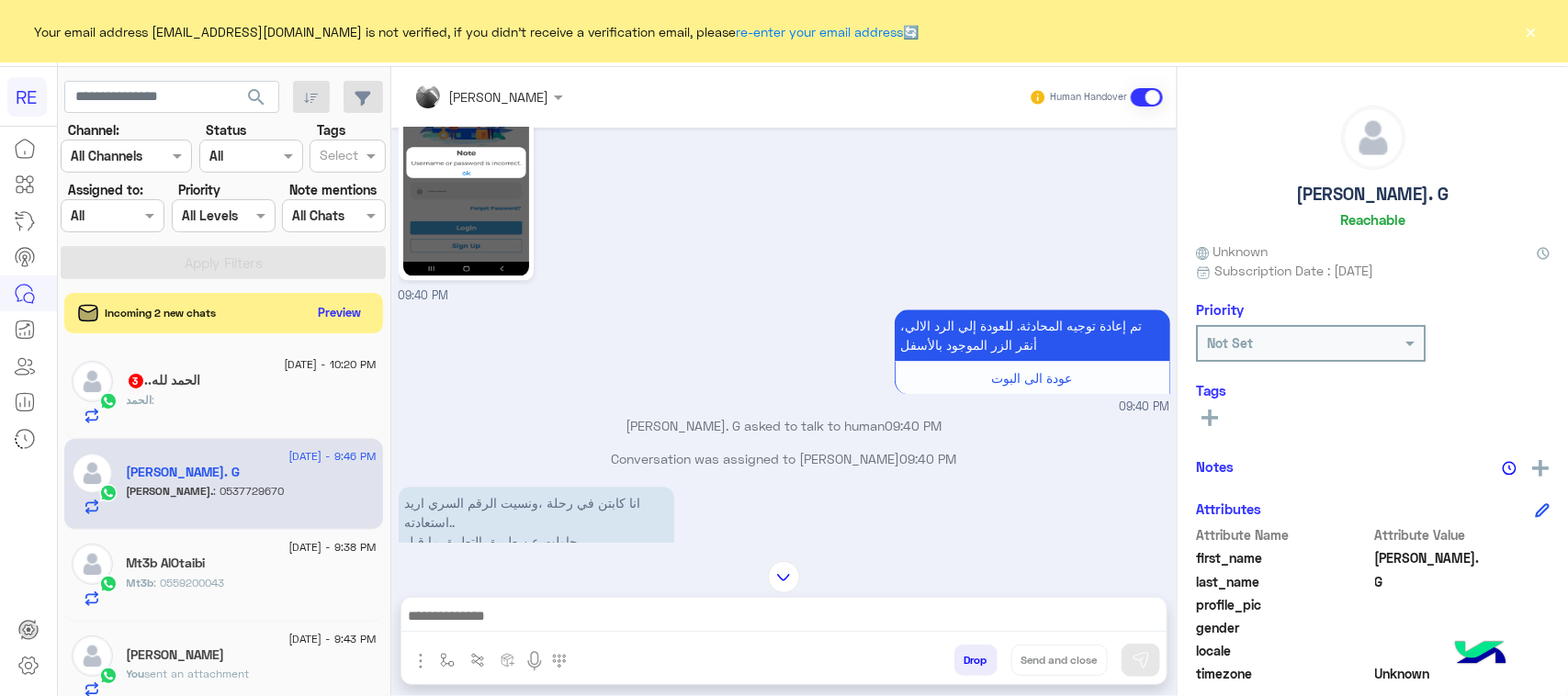
click at [414, 409] on div "تم إعادة توجيه المحادثة. للعودة إلي الرد الالي، أنقر الزر الموجود بالأسفل عودة …" at bounding box center [784, 360] width 771 height 112
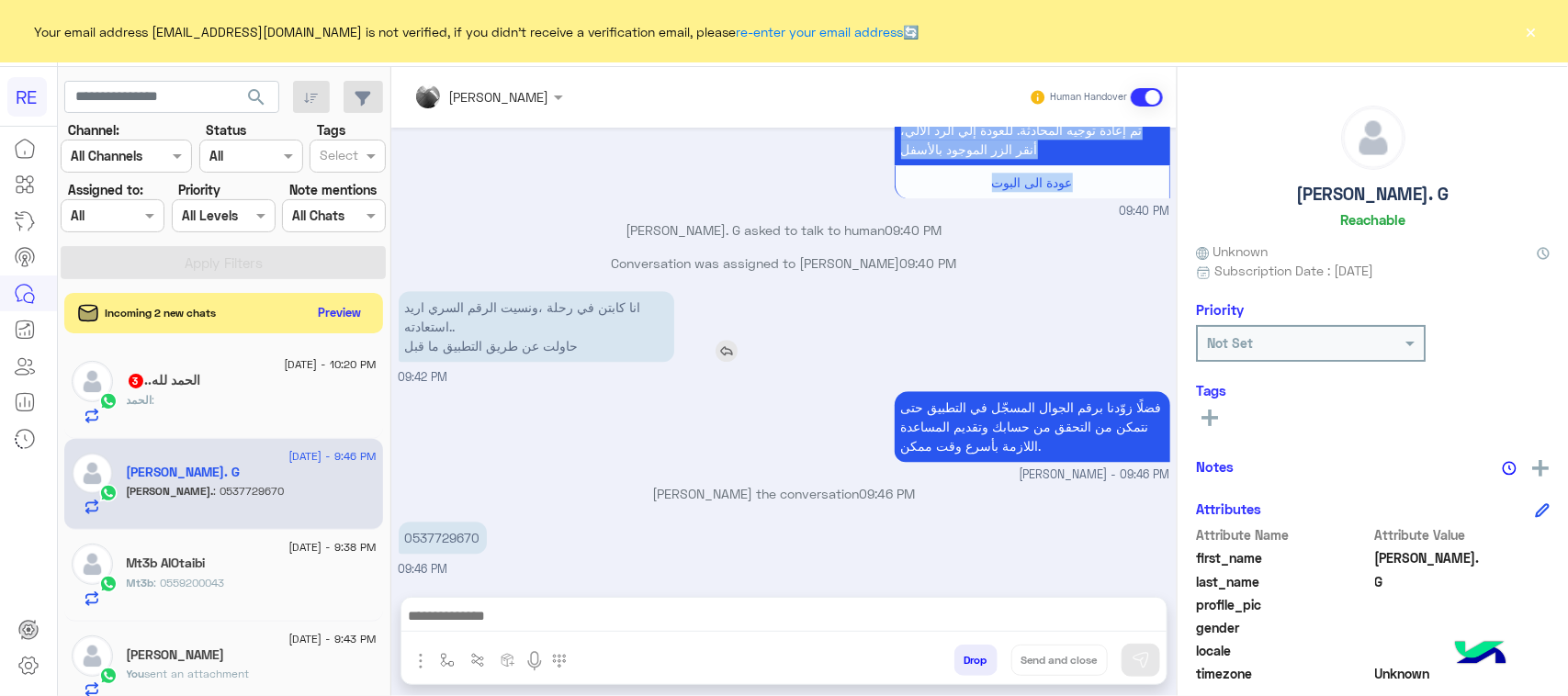
scroll to position [2191, 0]
